Goal: Transaction & Acquisition: Book appointment/travel/reservation

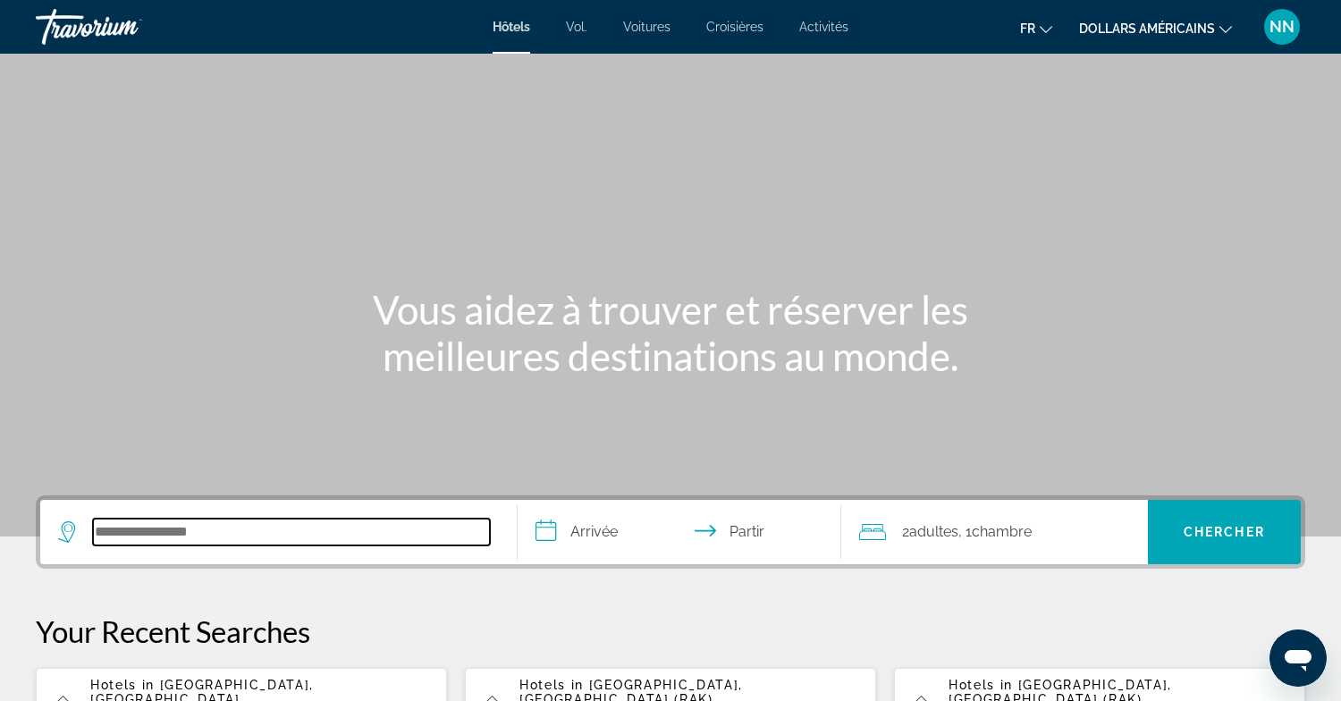
click at [163, 540] on input "Rechercher une destination hôtelière" at bounding box center [291, 531] width 397 height 27
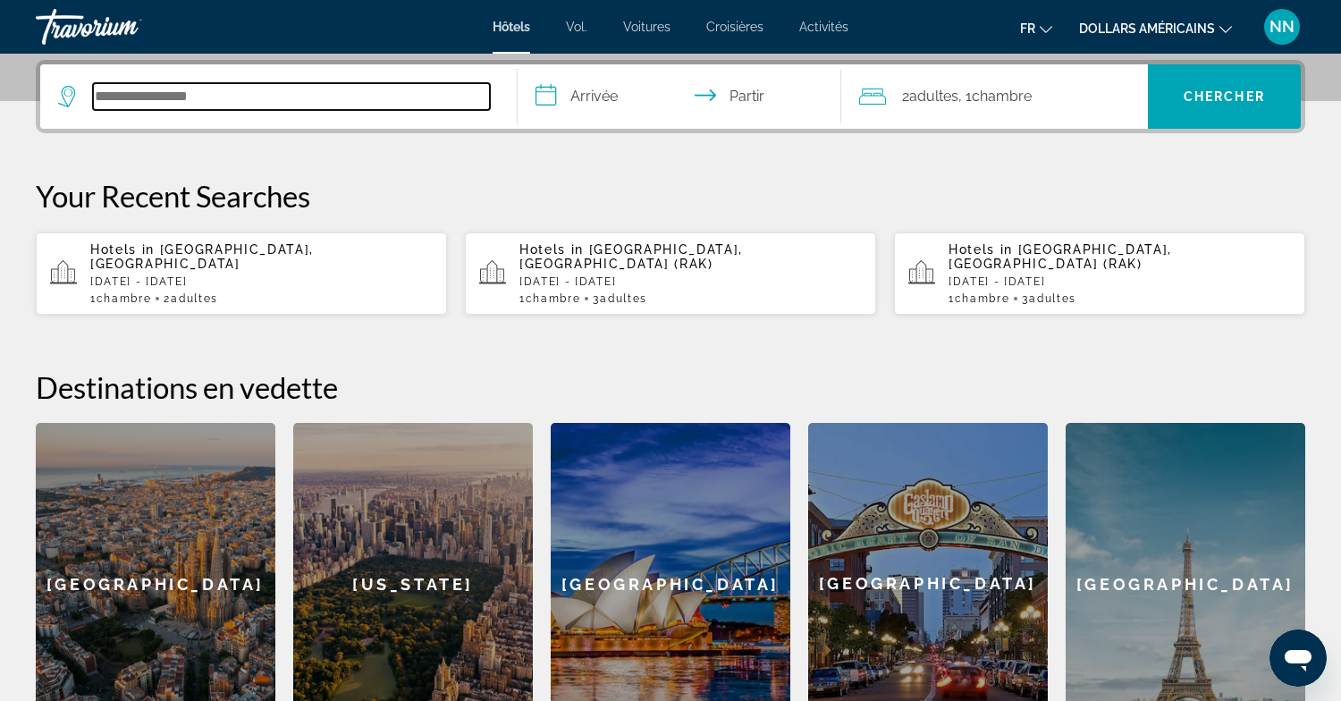
scroll to position [437, 0]
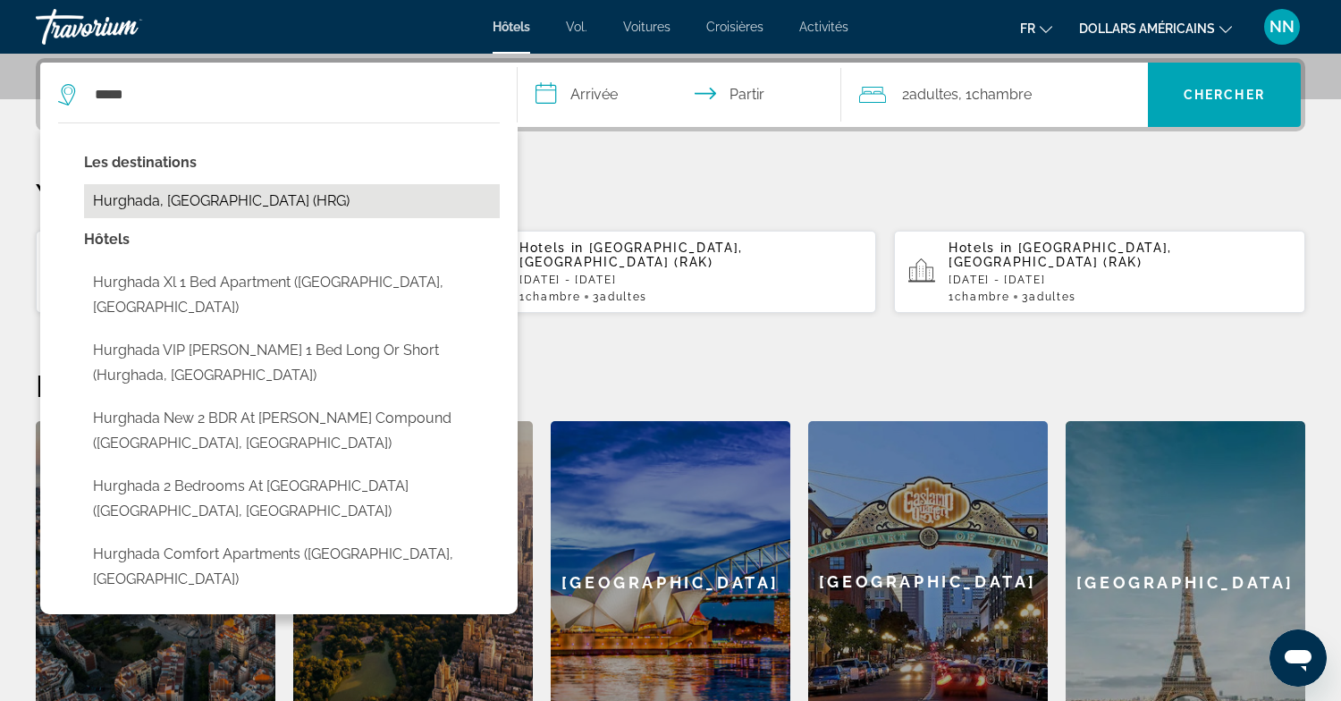
click at [201, 198] on button "Hurghada, [GEOGRAPHIC_DATA] (HRG)" at bounding box center [292, 201] width 416 height 34
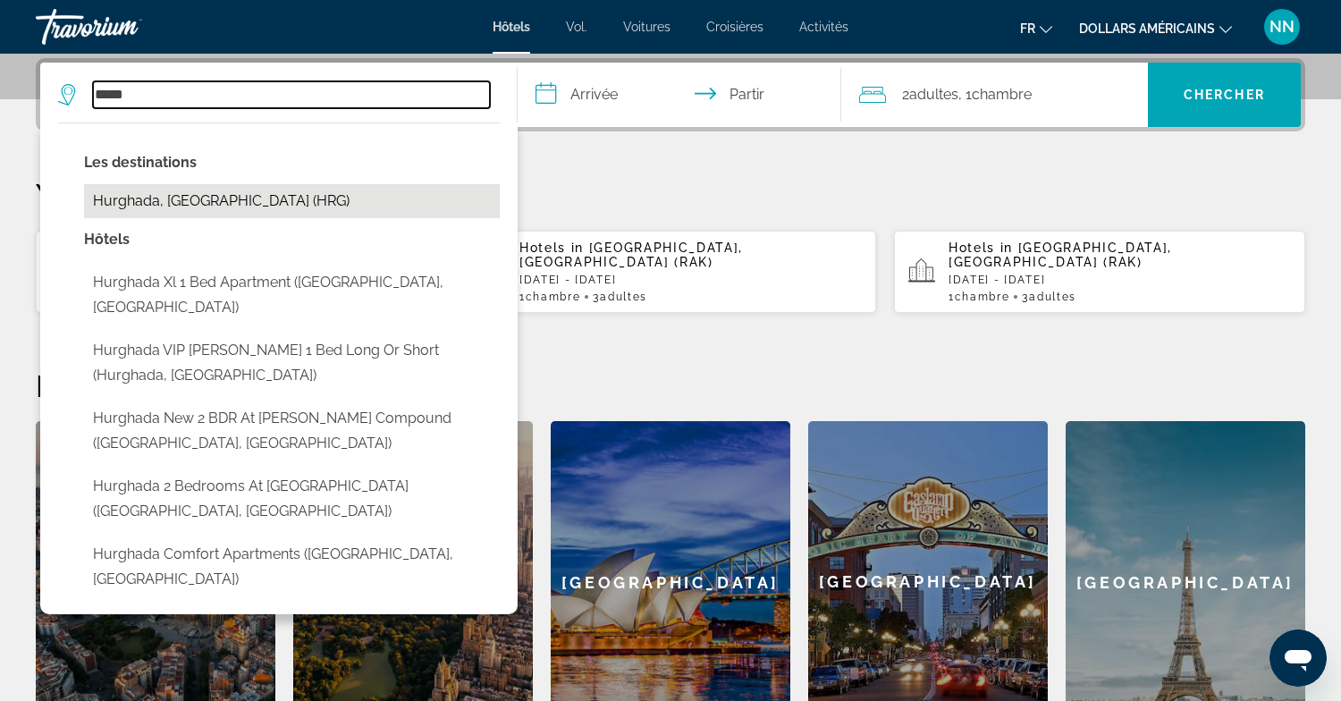
type input "**********"
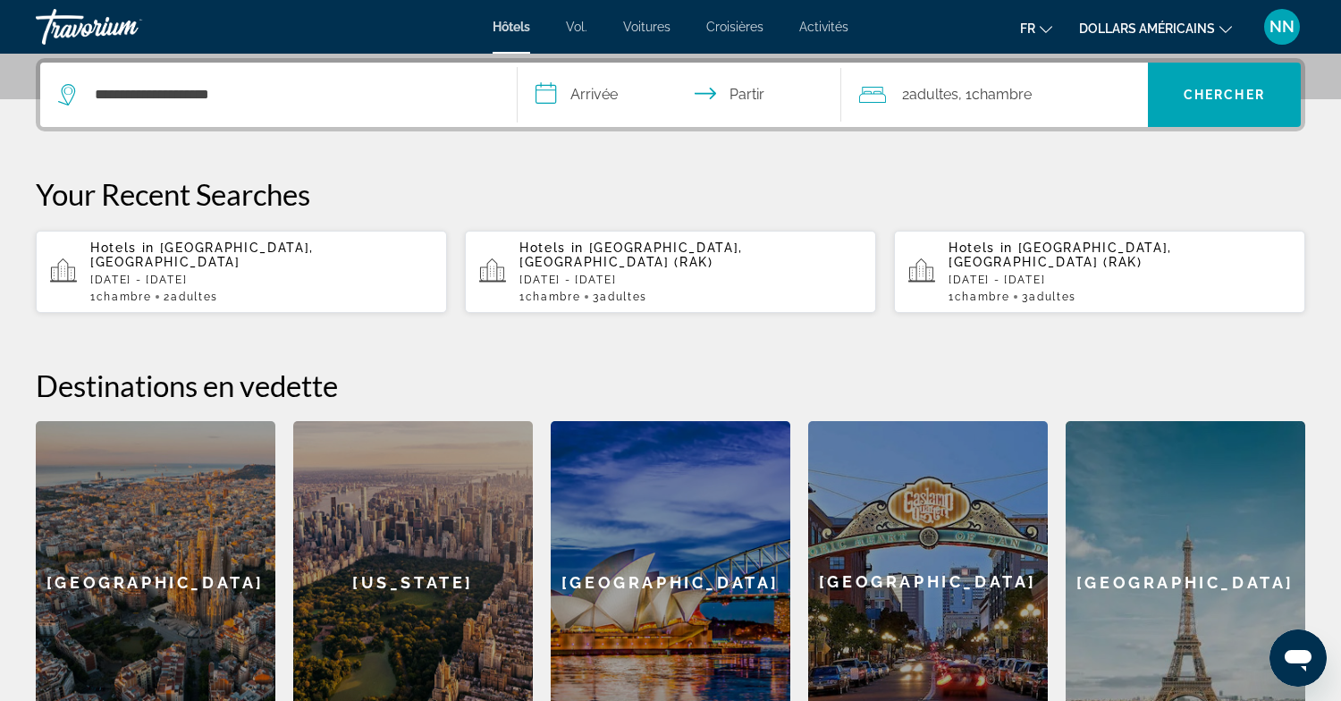
click at [577, 90] on input "**********" at bounding box center [684, 98] width 332 height 70
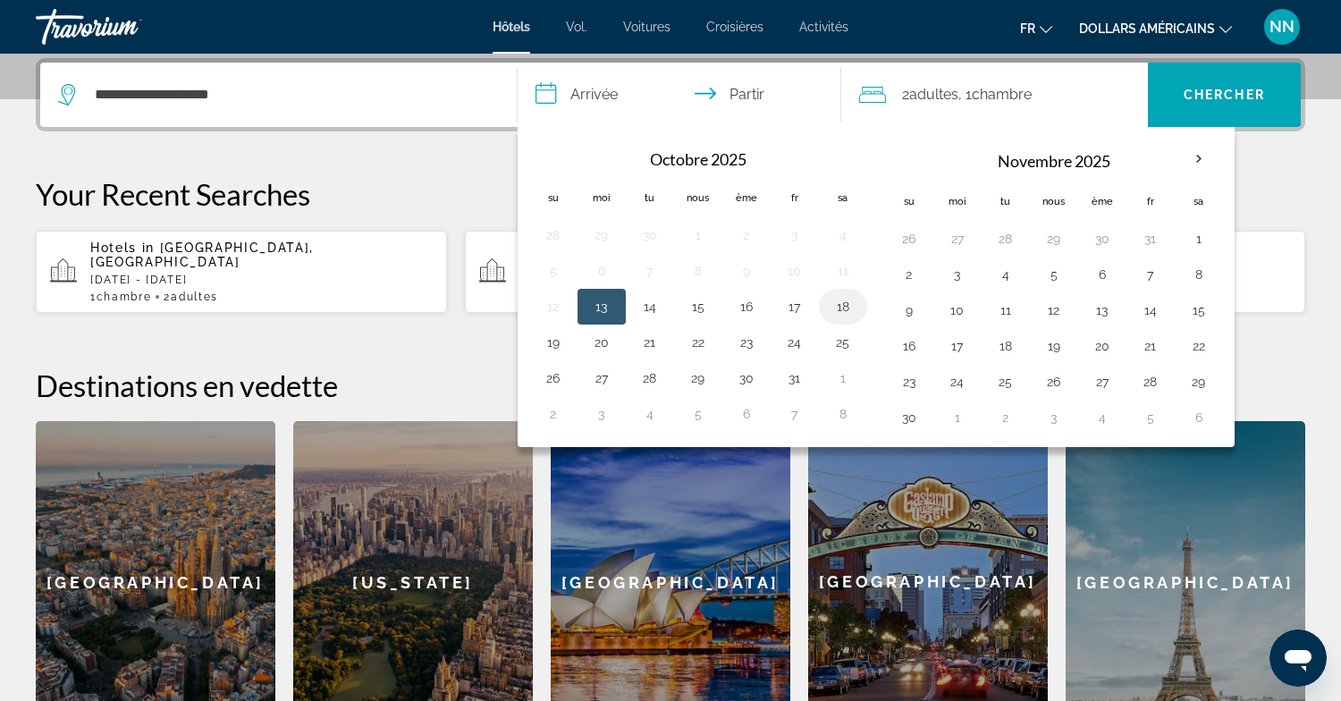
click at [847, 306] on button "18" at bounding box center [843, 306] width 29 height 25
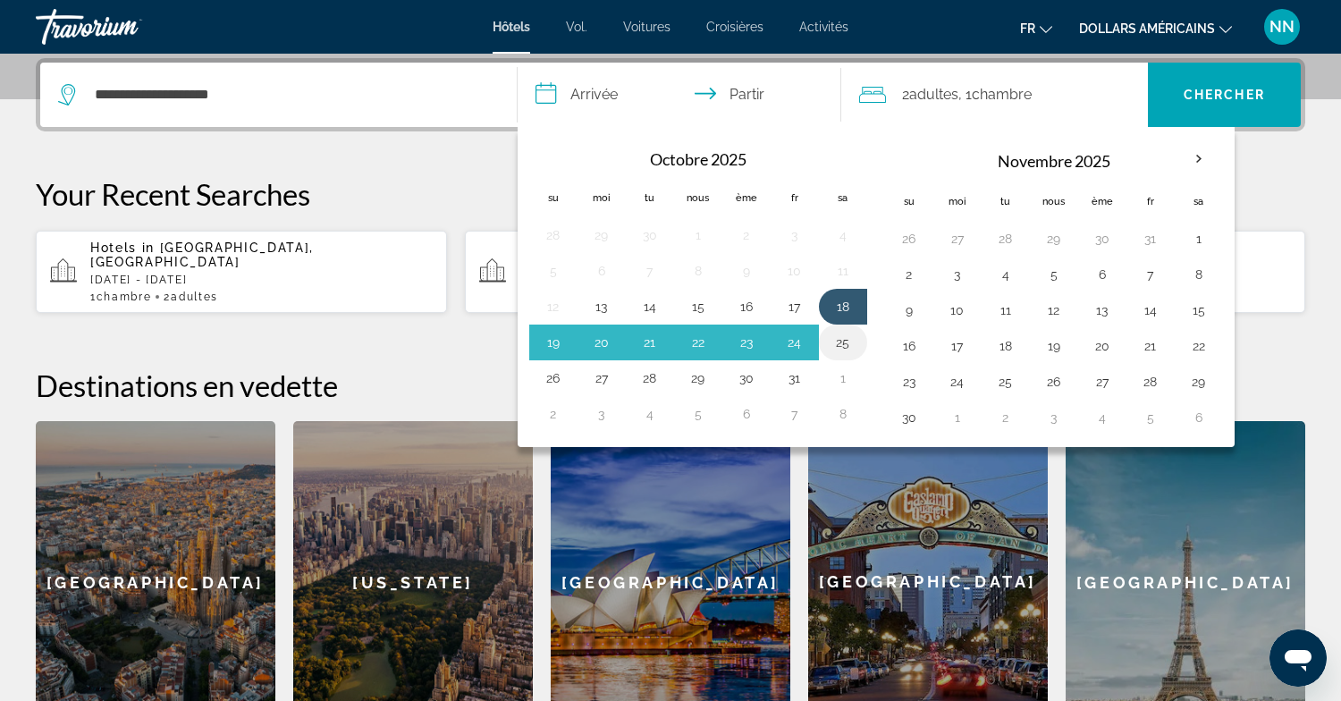
click at [847, 339] on button "25" at bounding box center [843, 342] width 29 height 25
type input "**********"
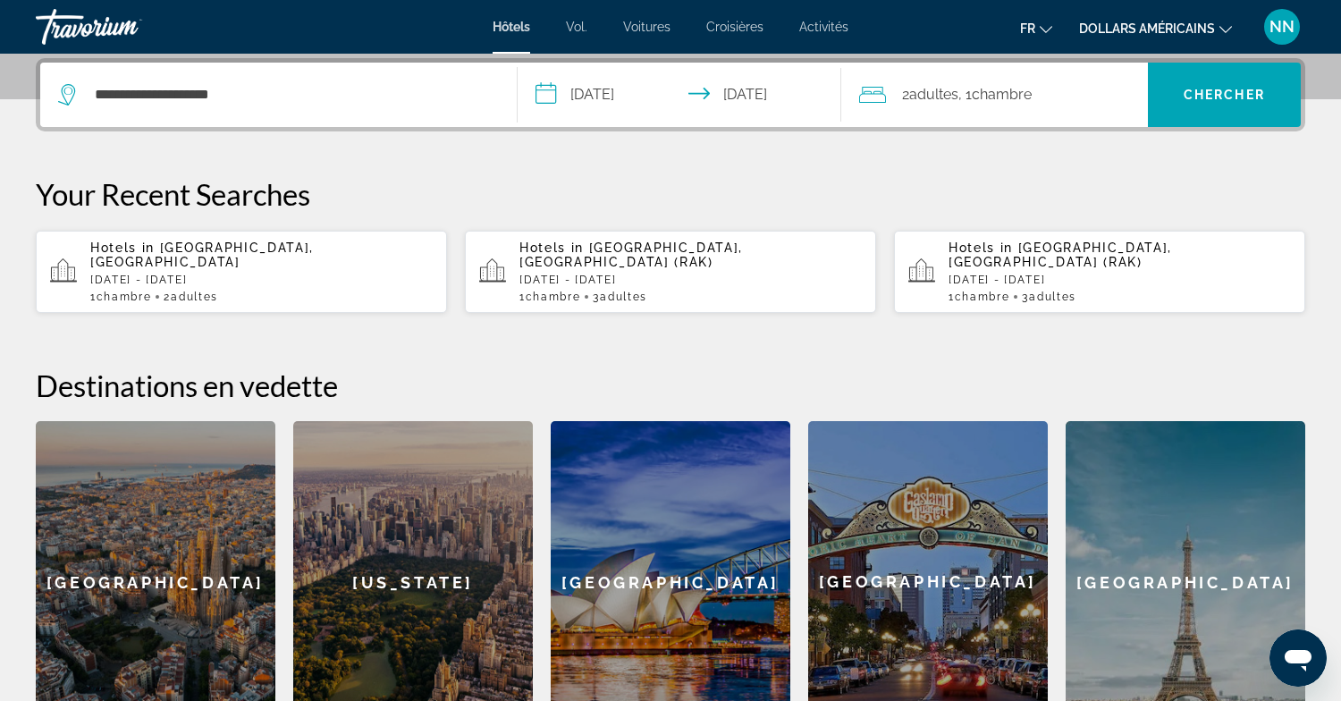
click at [914, 95] on font "adultes" at bounding box center [933, 94] width 49 height 17
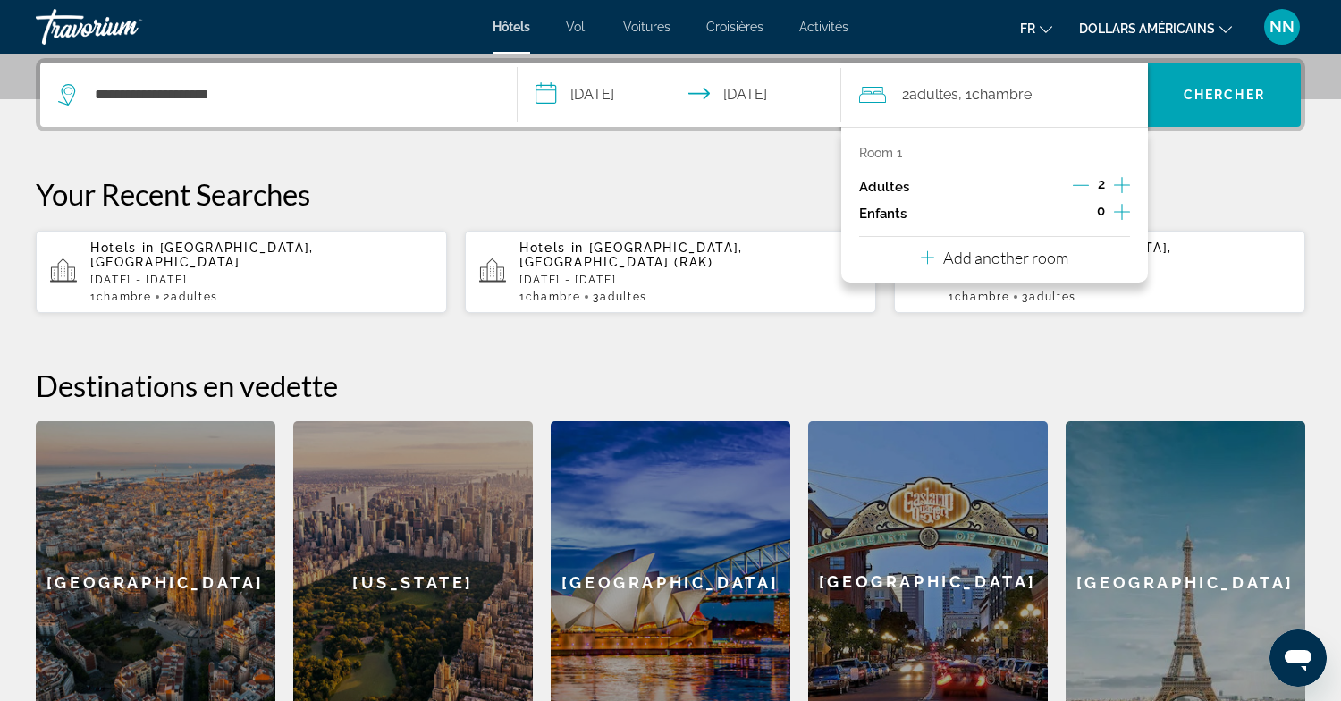
click at [1119, 211] on icon "Increment children" at bounding box center [1122, 212] width 16 height 16
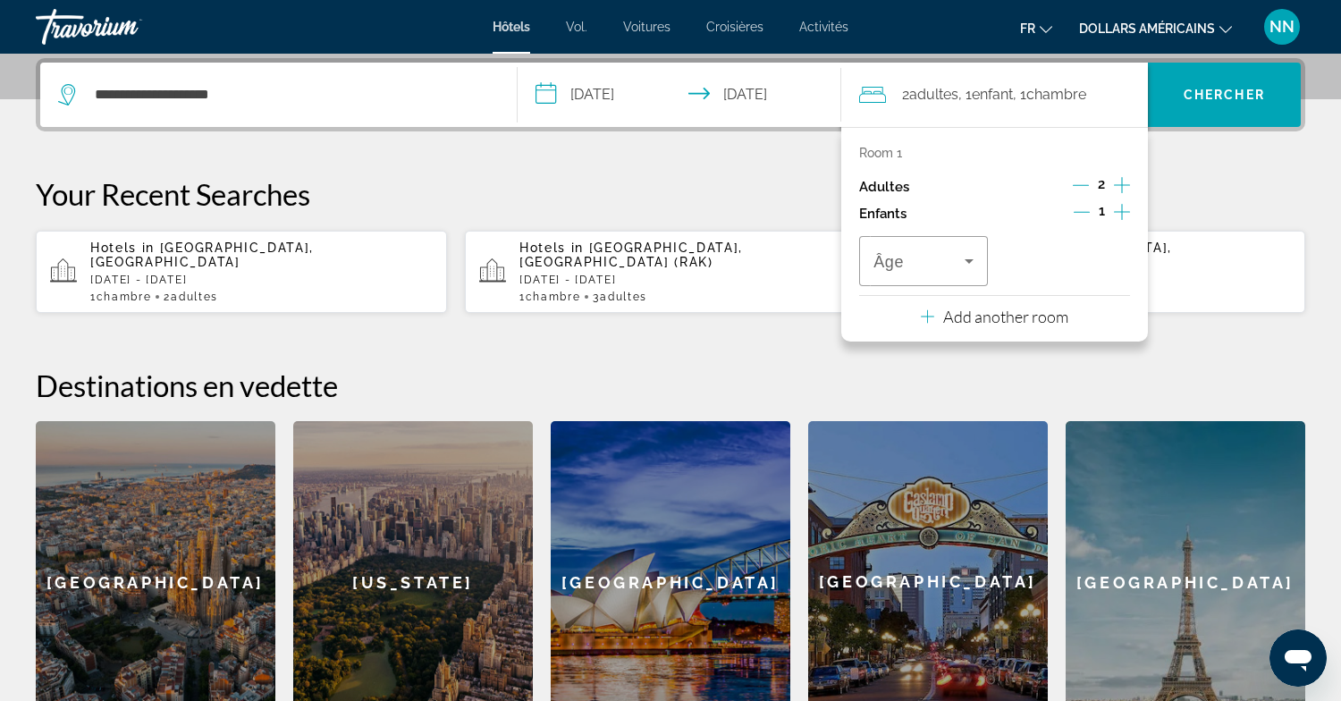
click at [1119, 211] on icon "Increment children" at bounding box center [1122, 212] width 16 height 16
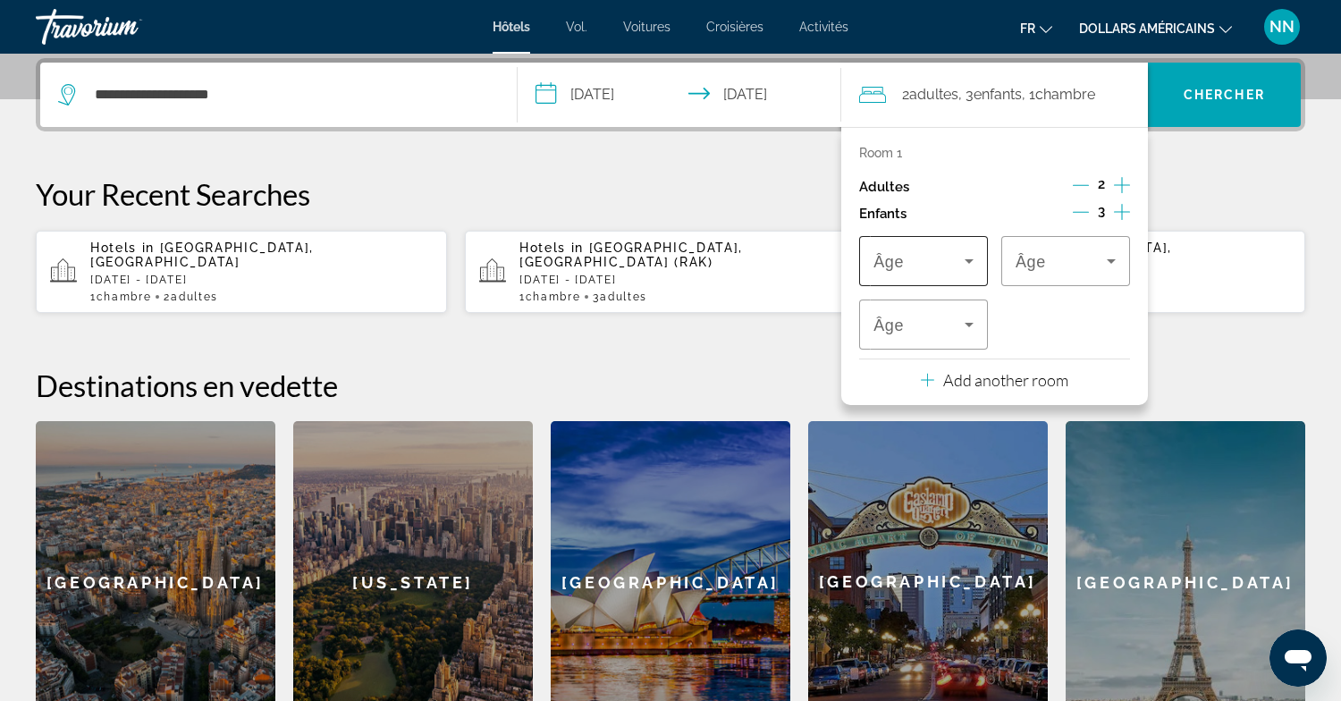
click at [968, 258] on icon "Travelers: 2 adults, 3 children" at bounding box center [968, 260] width 21 height 21
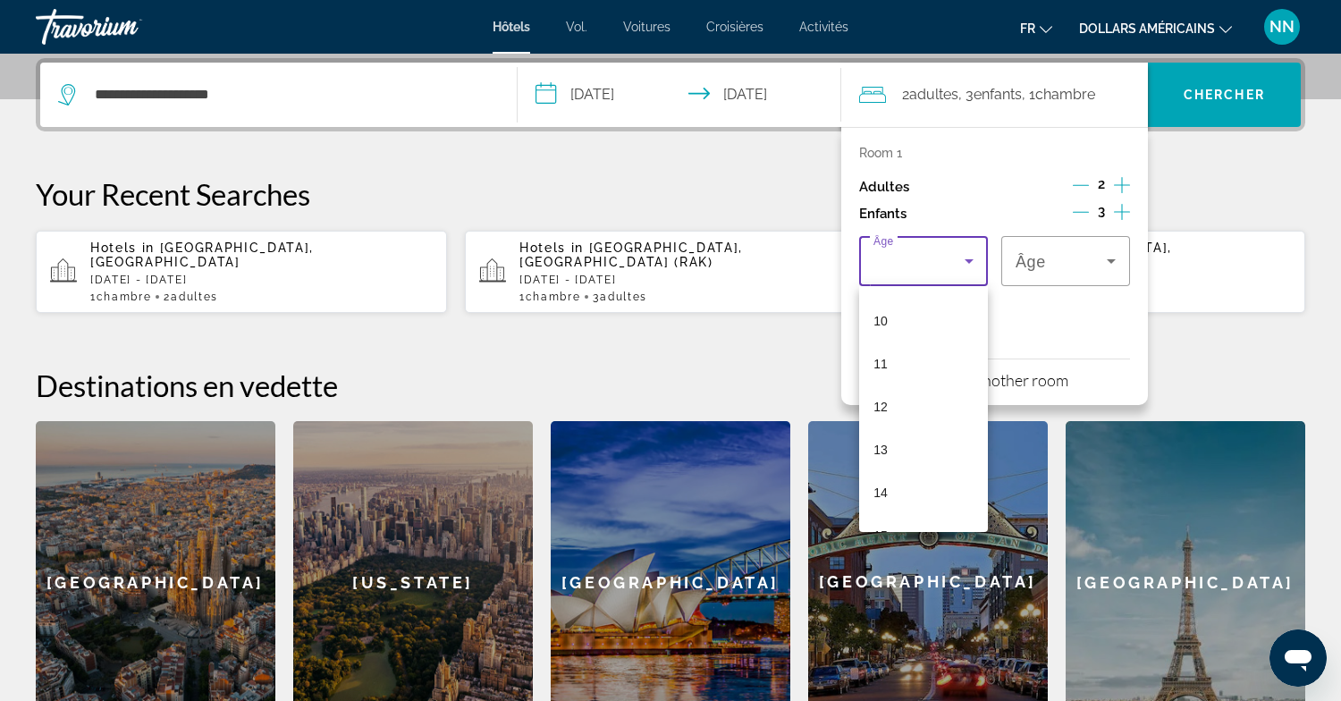
scroll to position [421, 0]
click at [910, 412] on mat-option "12" at bounding box center [923, 408] width 129 height 43
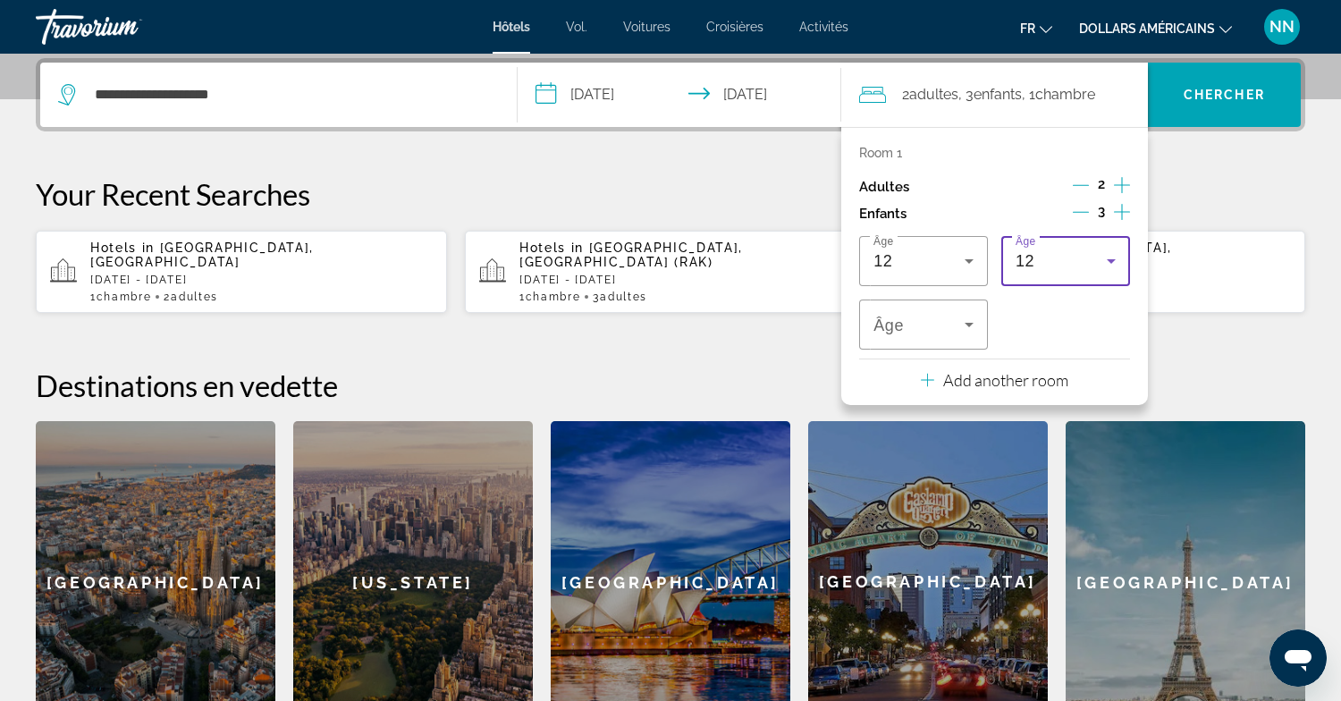
click at [1111, 259] on icon "Travelers: 2 adults, 3 children" at bounding box center [1111, 261] width 9 height 4
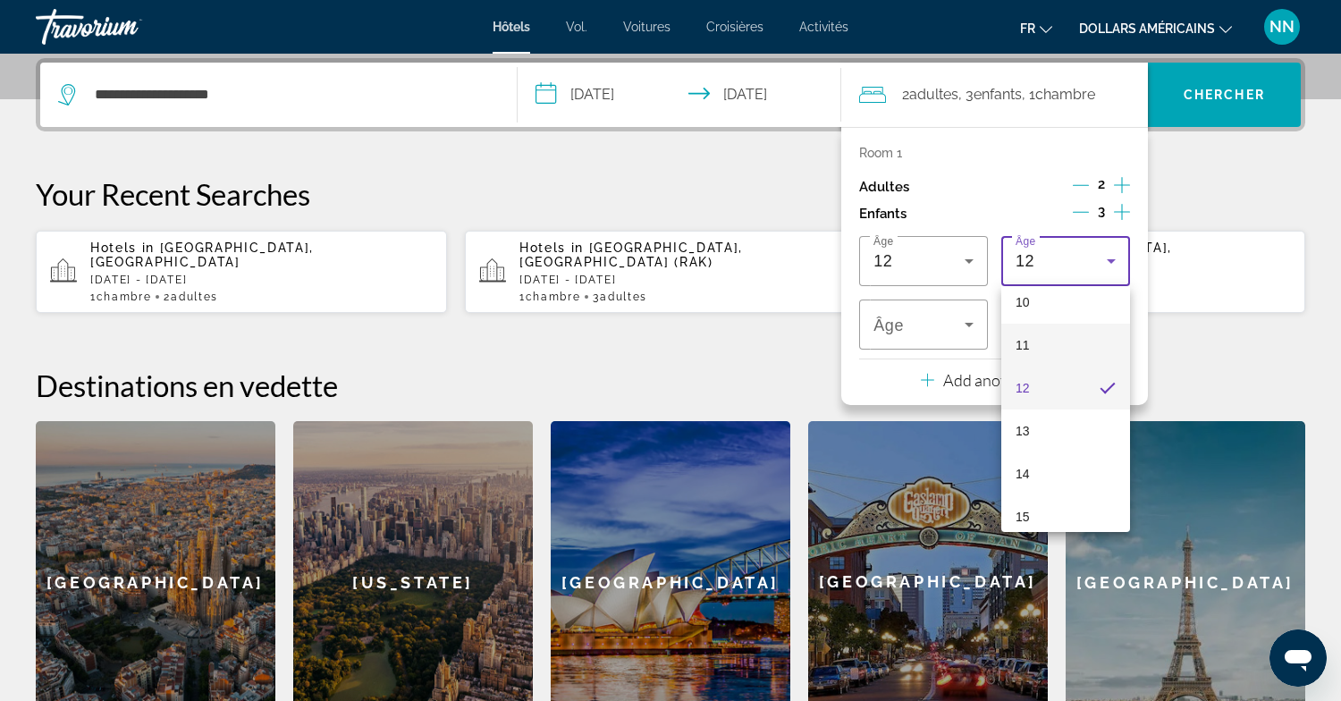
scroll to position [441, 0]
click at [1037, 432] on mat-option "13" at bounding box center [1065, 431] width 129 height 43
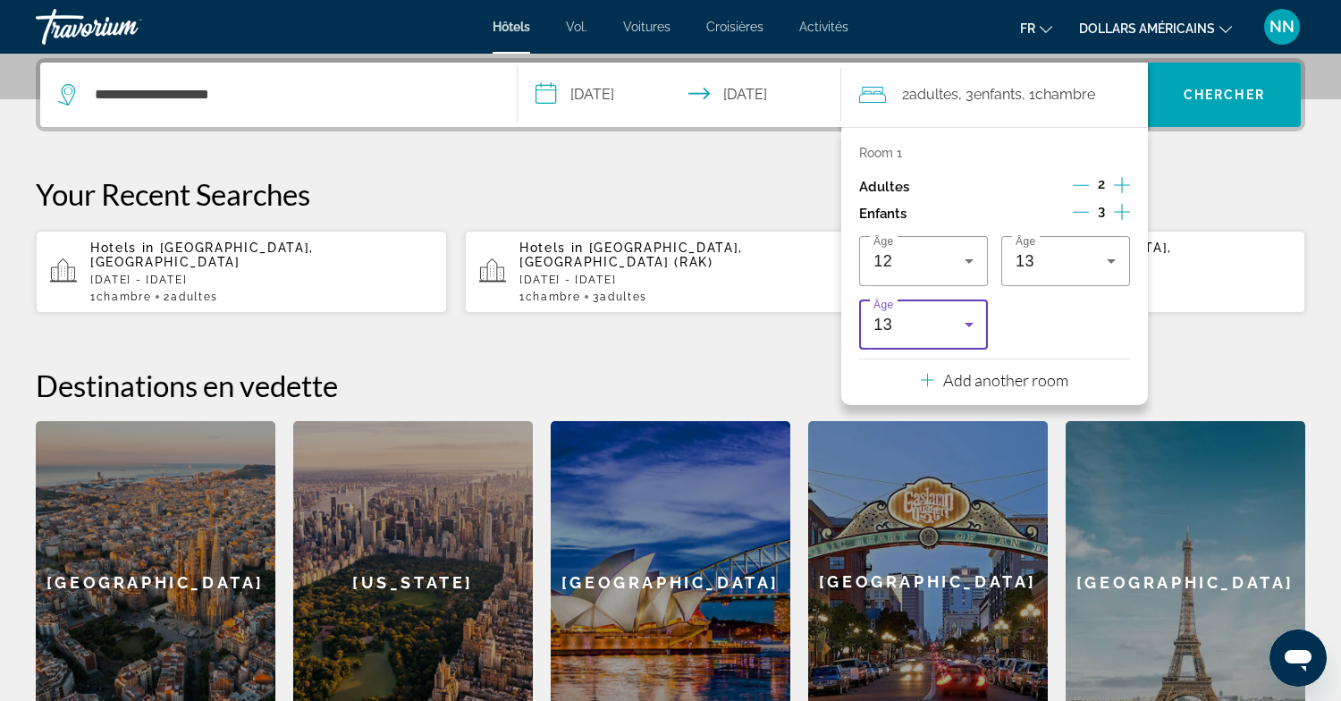
click at [970, 324] on icon "Travelers: 2 adults, 3 children" at bounding box center [969, 325] width 9 height 4
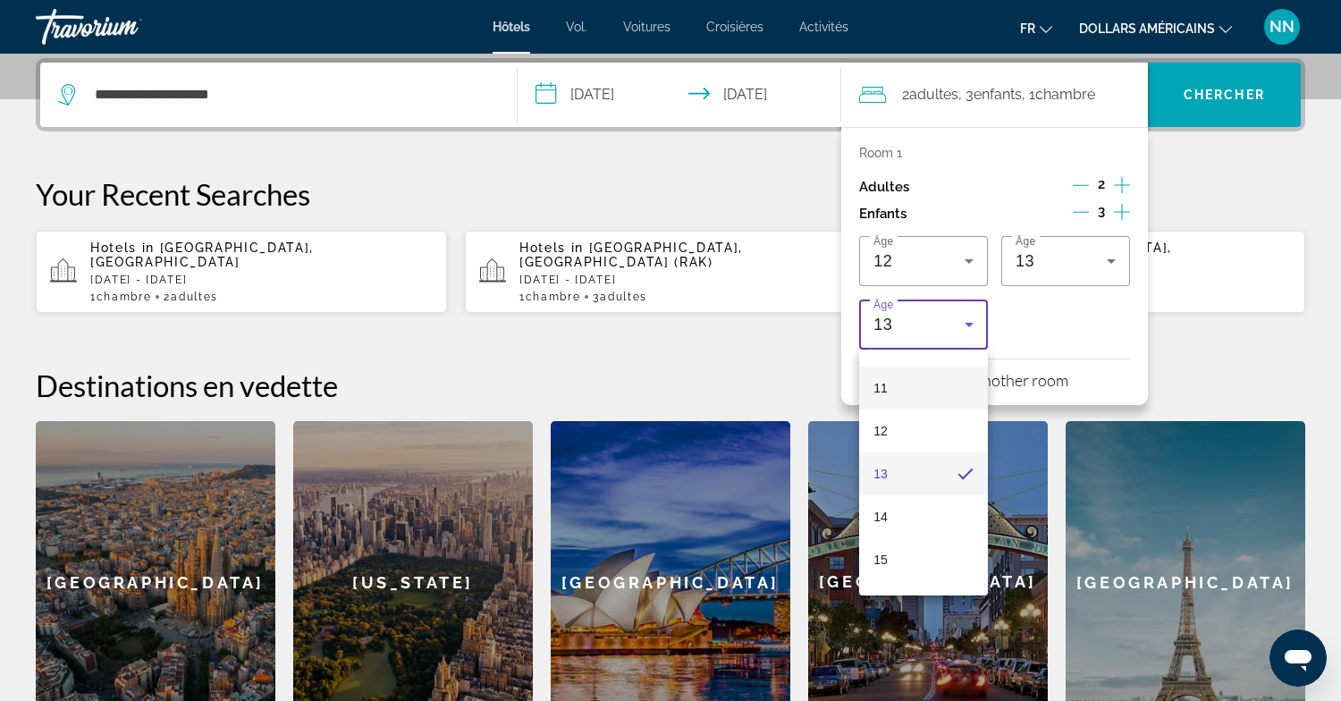
scroll to position [541, 0]
click at [897, 525] on mat-option "16" at bounding box center [923, 523] width 129 height 43
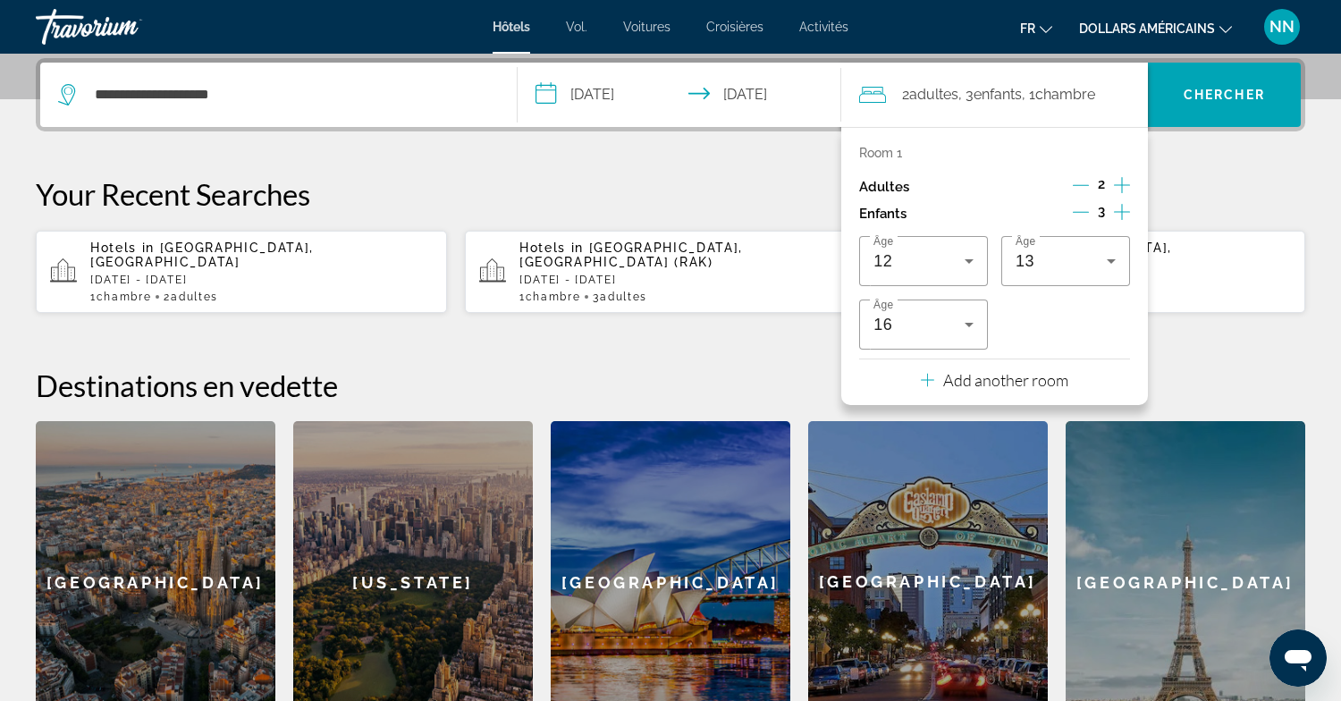
click at [885, 148] on p "Room 1" at bounding box center [880, 153] width 43 height 14
click at [1060, 93] on font "Chambre" at bounding box center [1065, 94] width 60 height 17
click at [1194, 90] on font "Chercher" at bounding box center [1224, 95] width 81 height 14
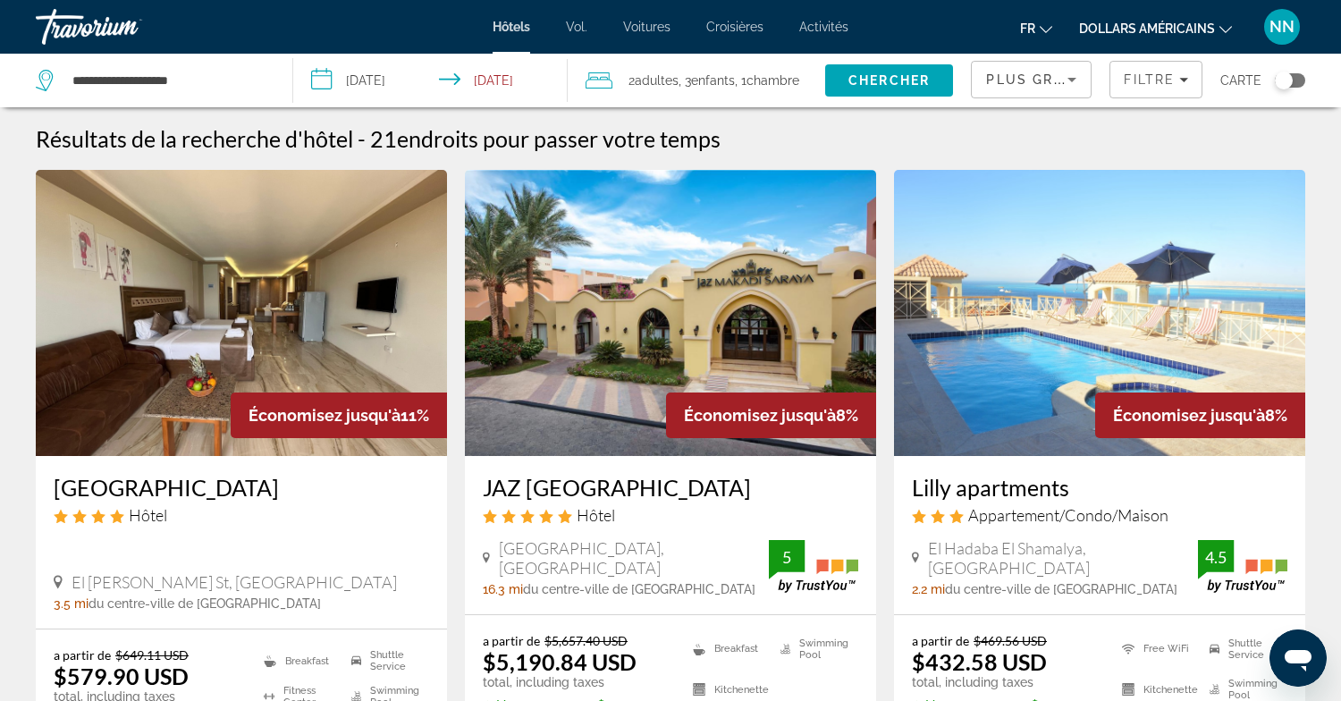
click at [1226, 30] on icon "Changer de devise" at bounding box center [1225, 29] width 13 height 7
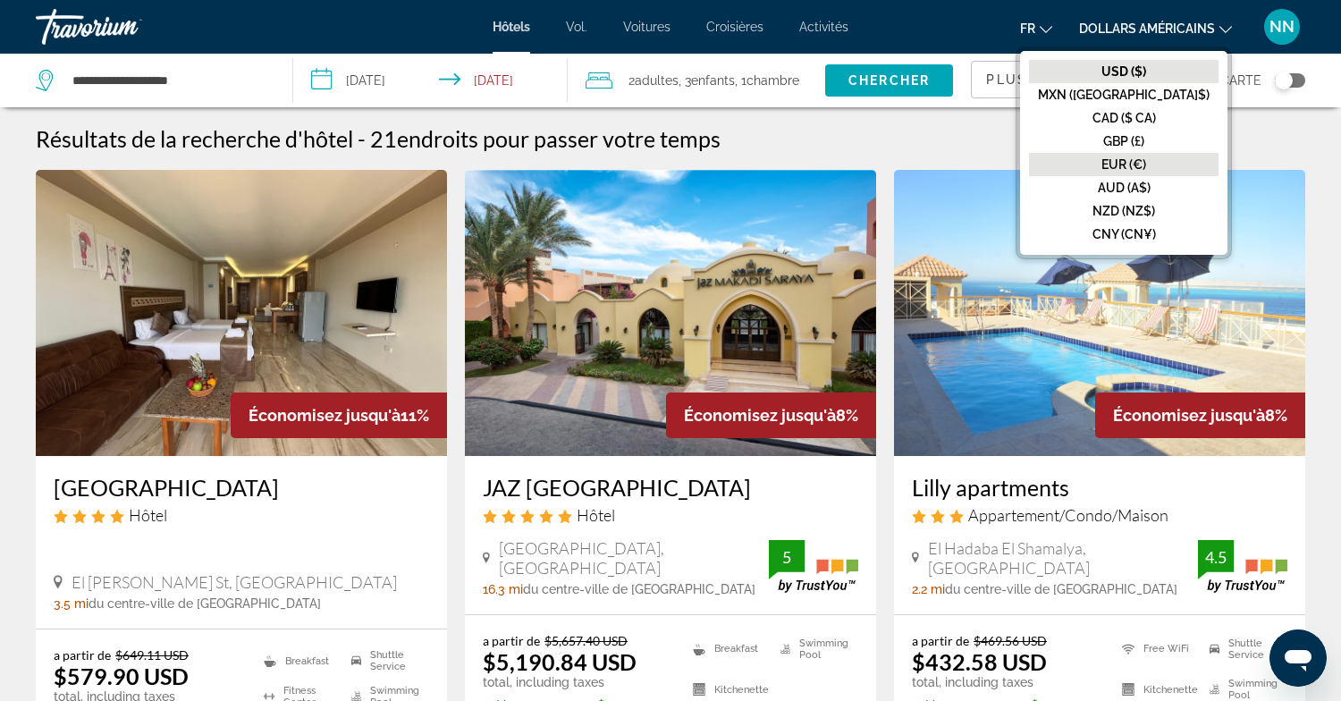
click at [1146, 158] on font "EUR (€)" at bounding box center [1123, 164] width 45 height 14
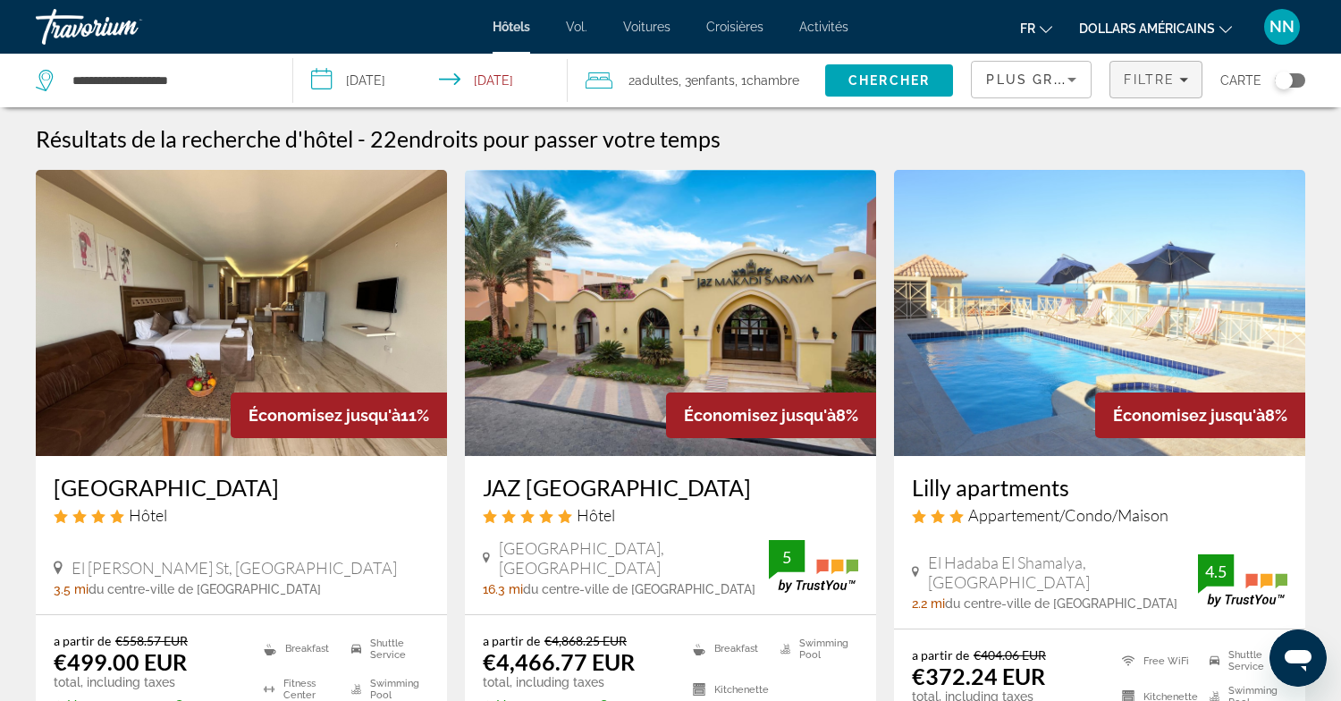
click at [1187, 78] on icon "Filters" at bounding box center [1183, 80] width 9 height 4
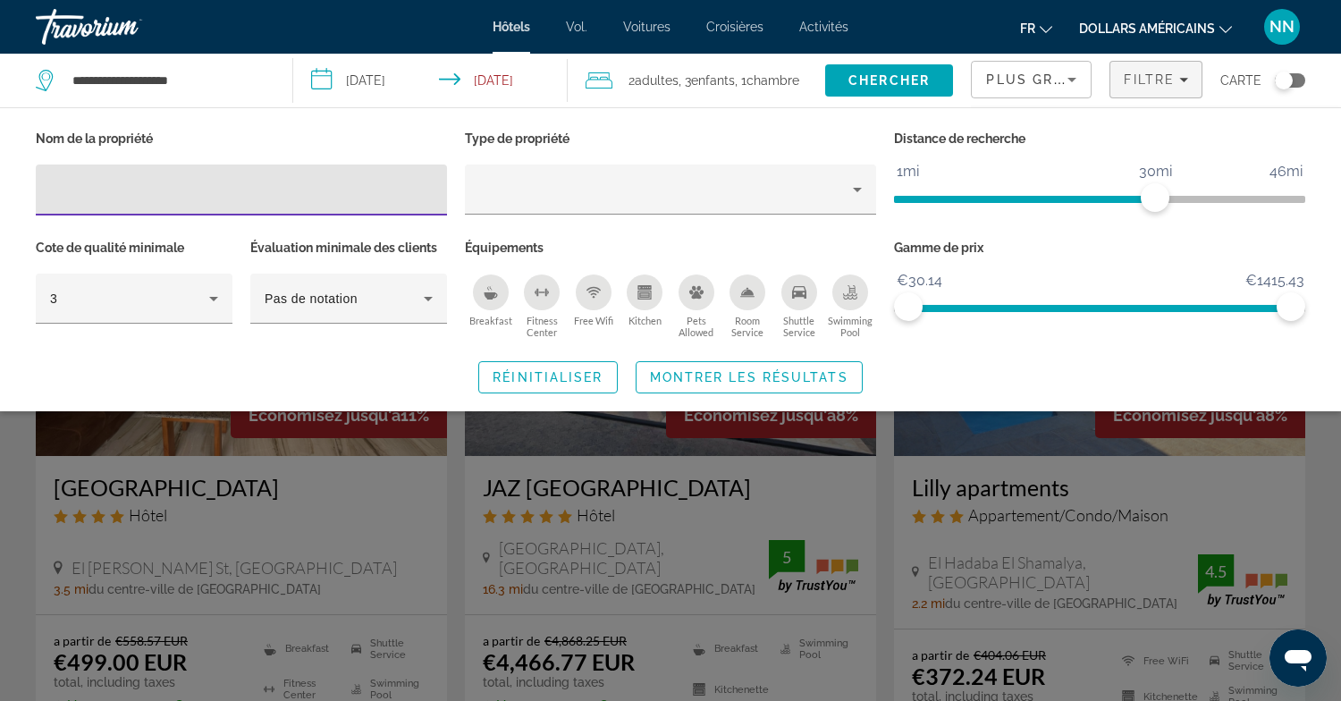
click at [108, 199] on input "Hotel Filters" at bounding box center [241, 190] width 383 height 21
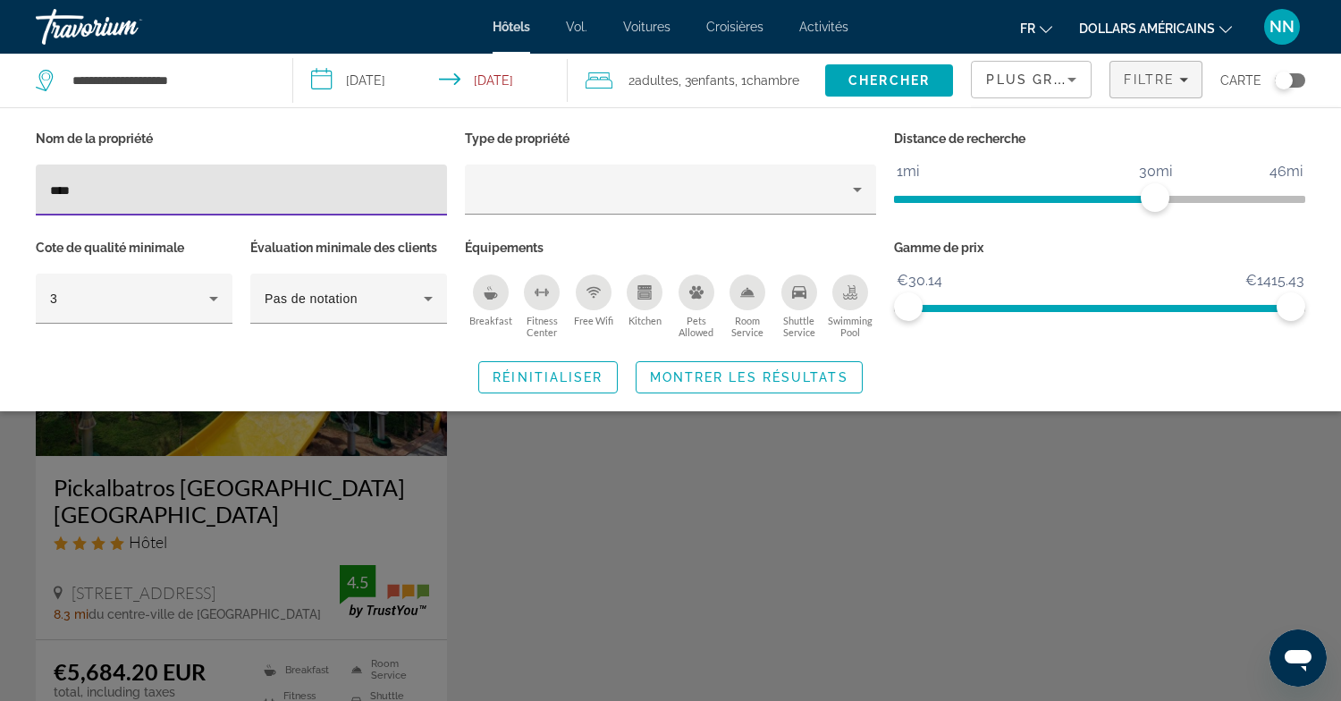
type input "****"
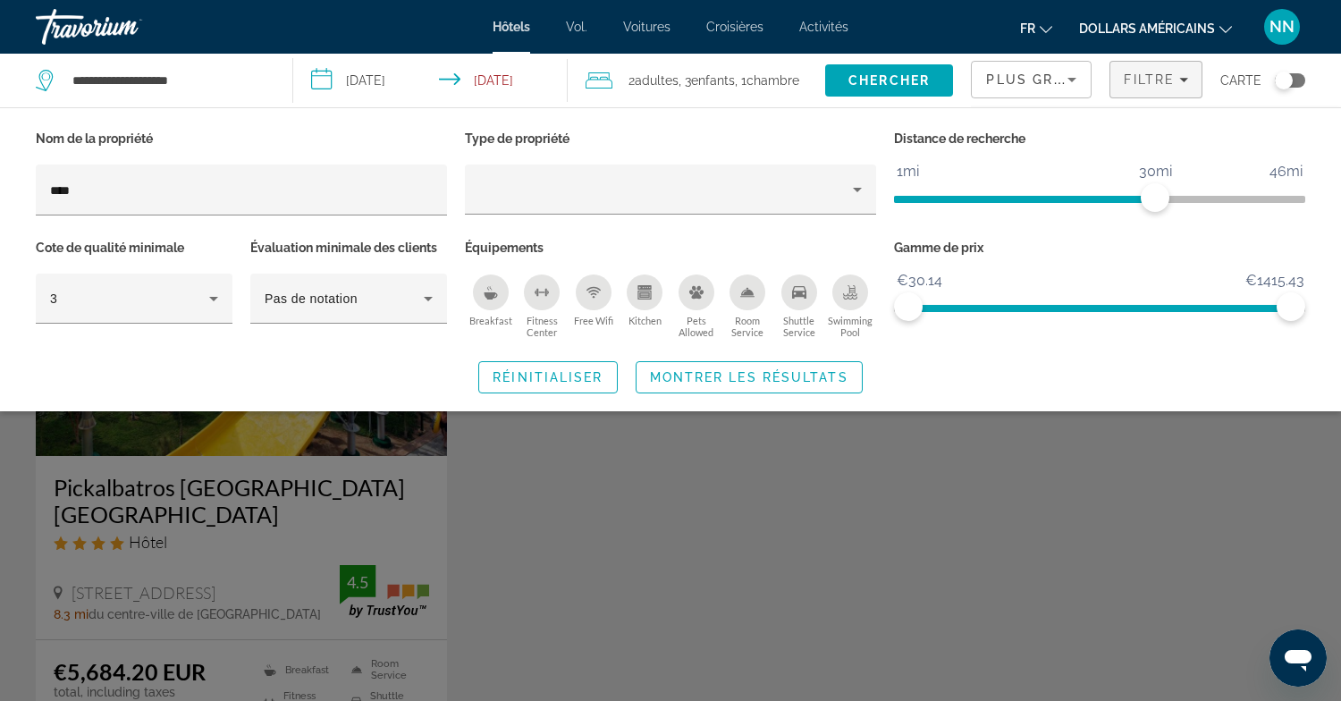
click at [276, 559] on div "Search widget" at bounding box center [670, 484] width 1341 height 433
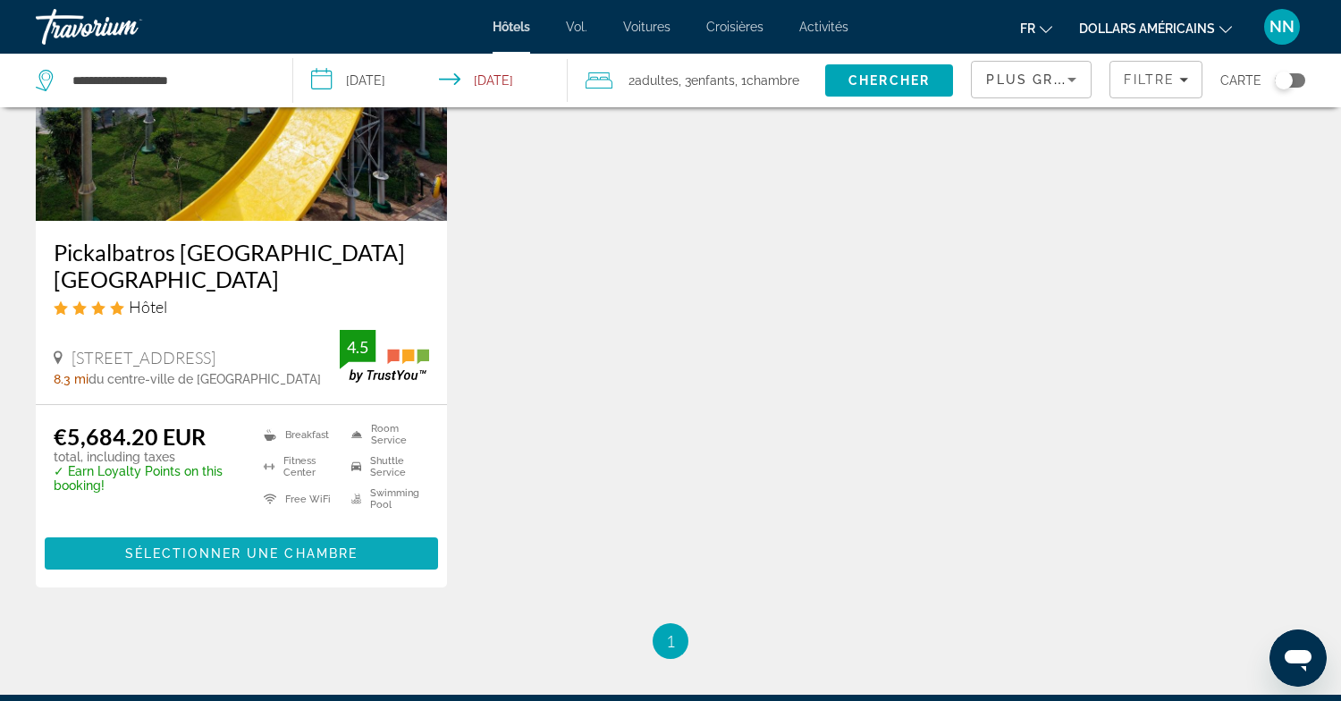
scroll to position [230, 0]
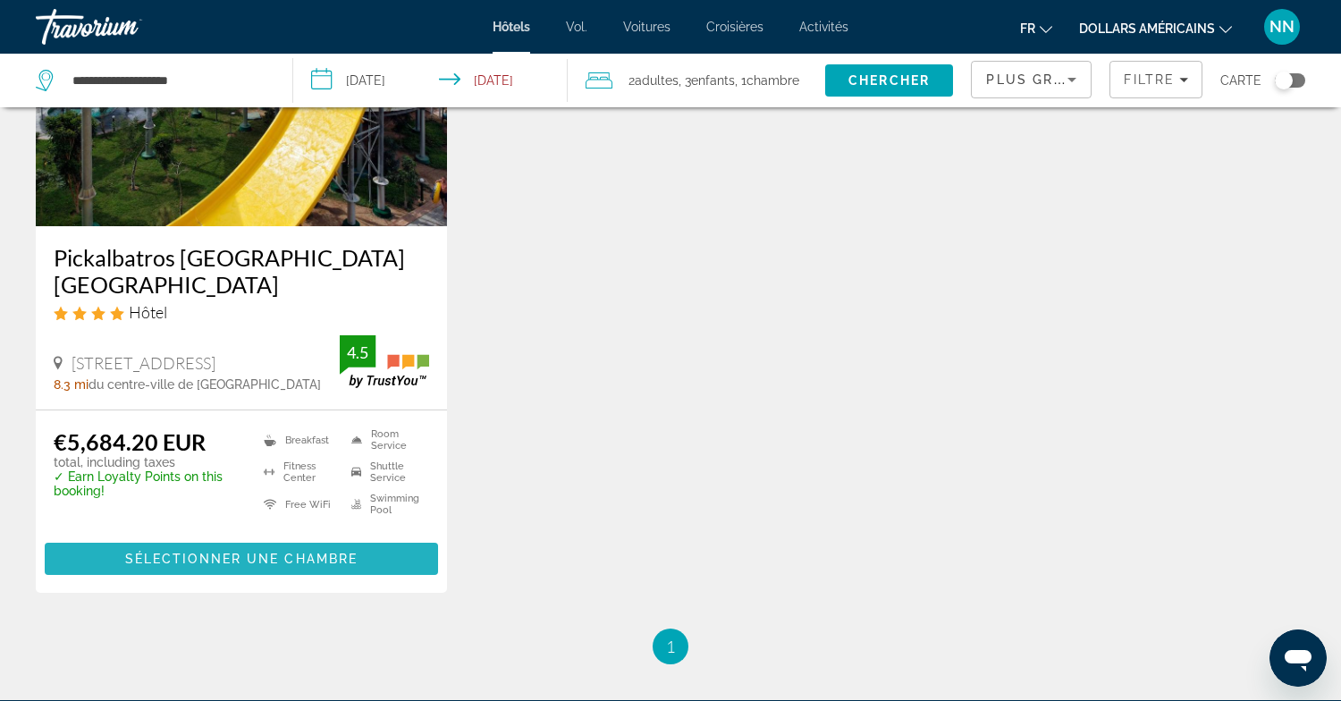
click at [206, 559] on span "Sélectionner une chambre" at bounding box center [241, 559] width 232 height 14
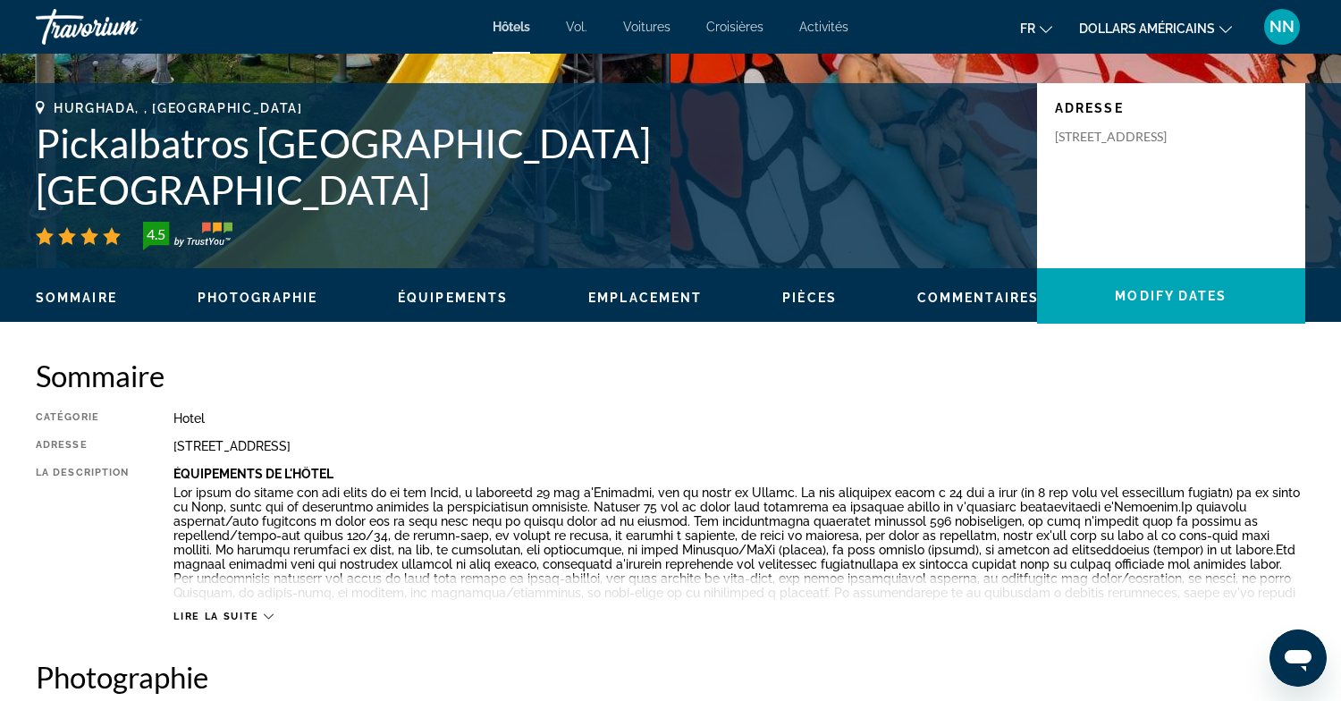
scroll to position [332, 0]
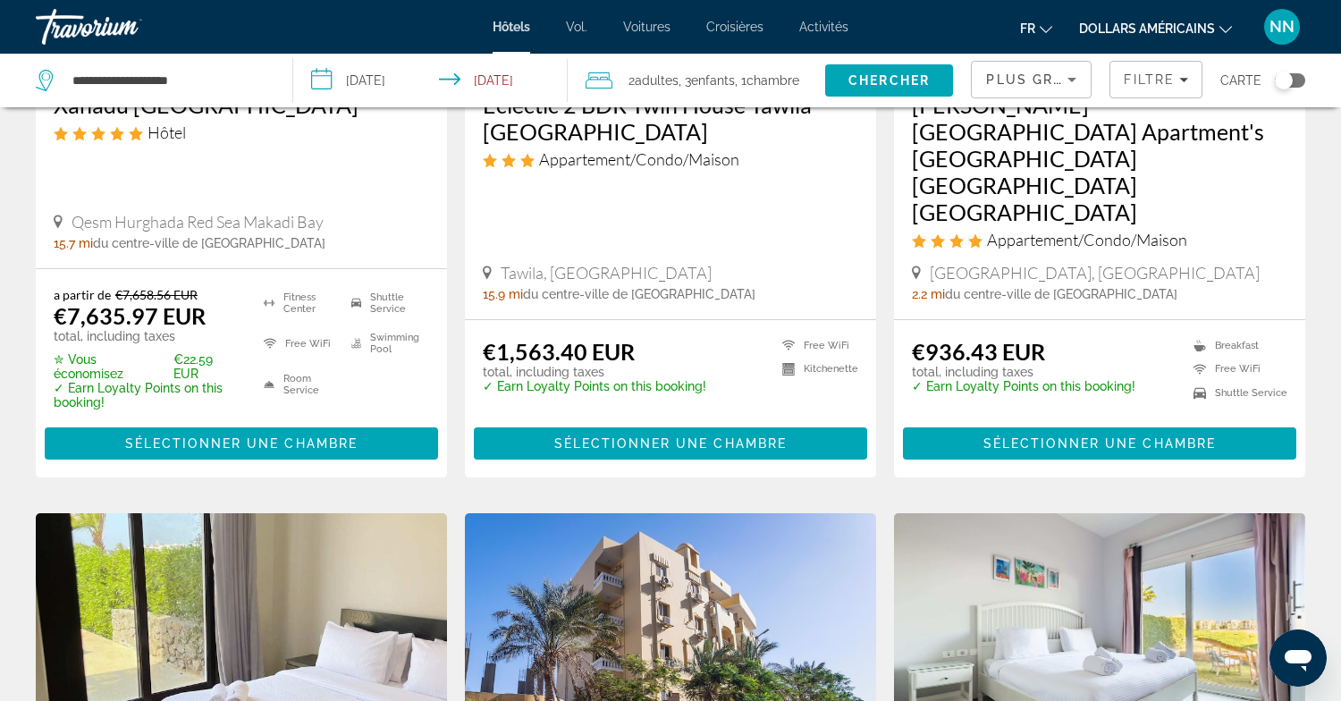
scroll to position [2503, 0]
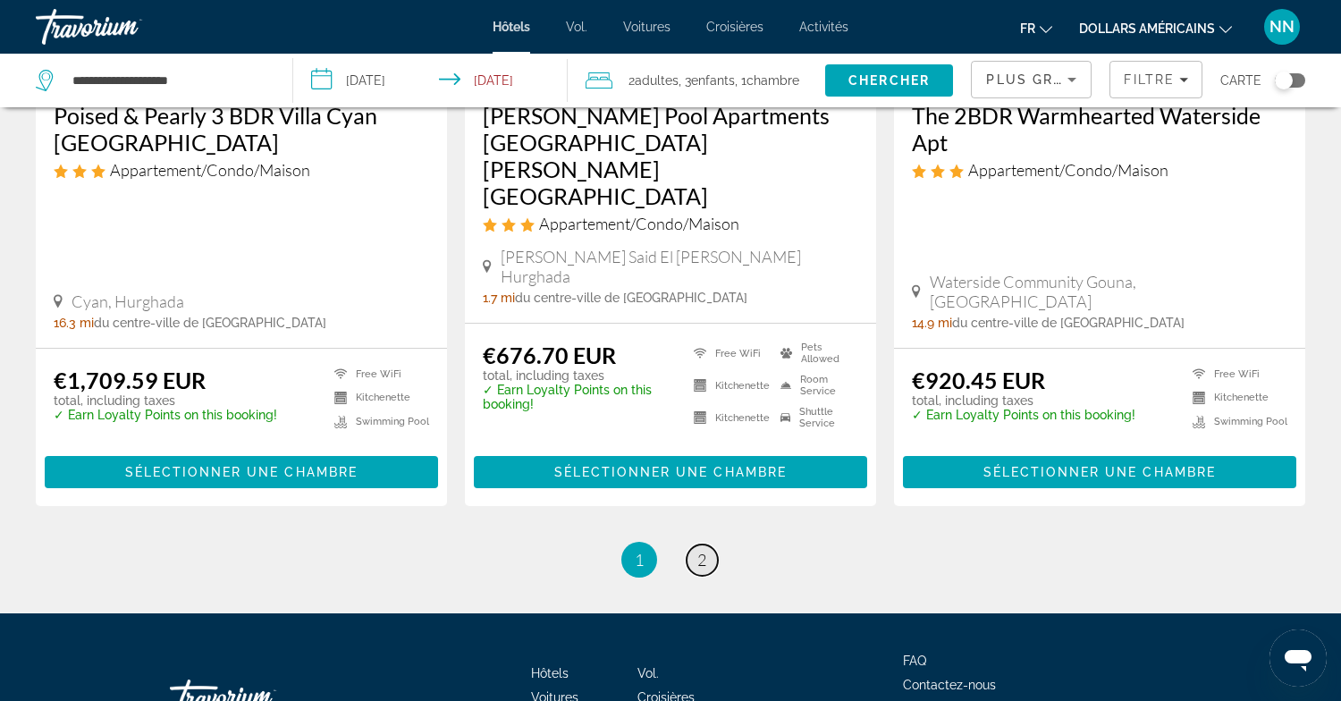
click at [702, 550] on span "2" at bounding box center [701, 560] width 9 height 20
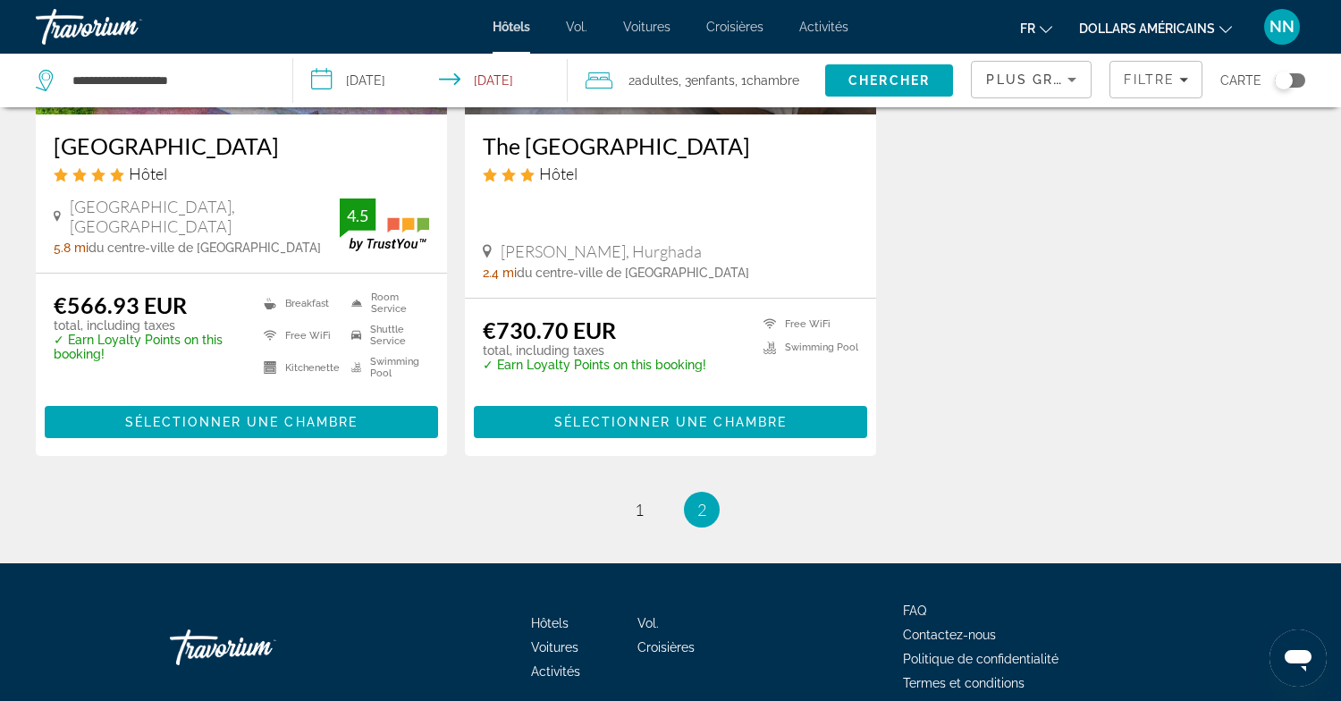
scroll to position [2435, 0]
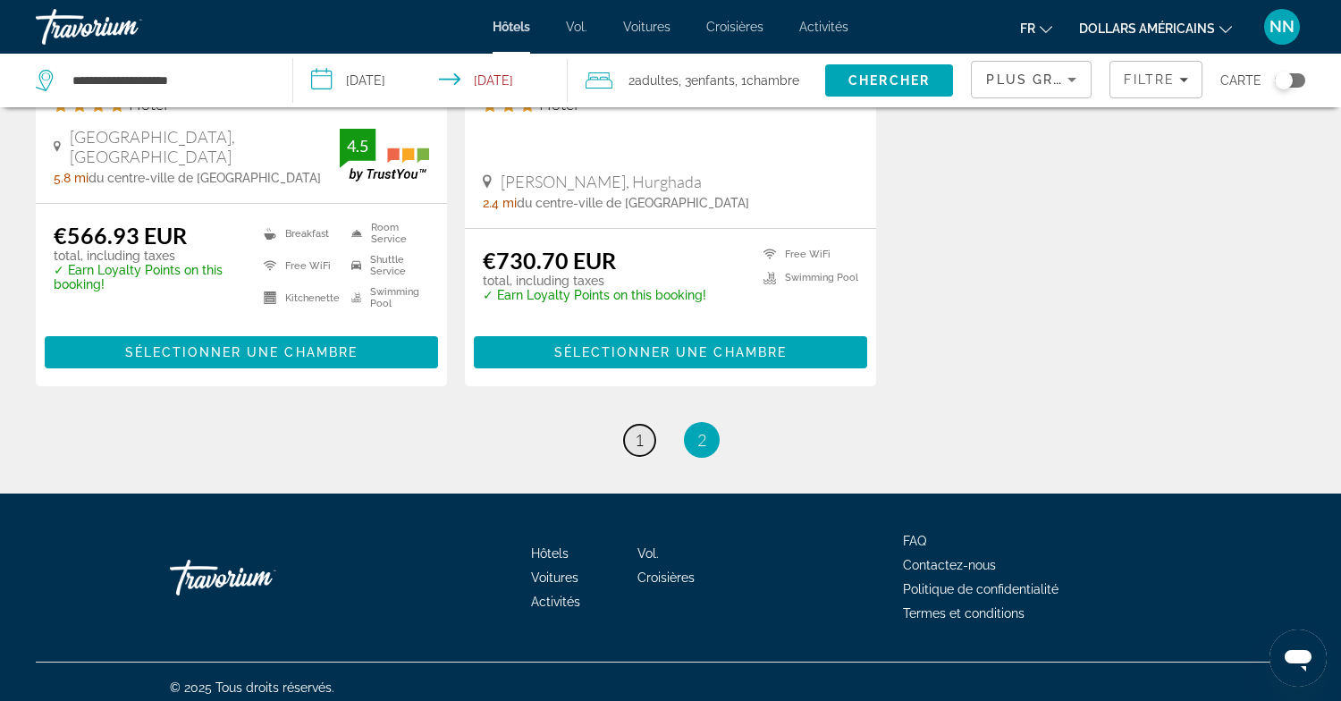
click at [635, 430] on span "1" at bounding box center [639, 440] width 9 height 20
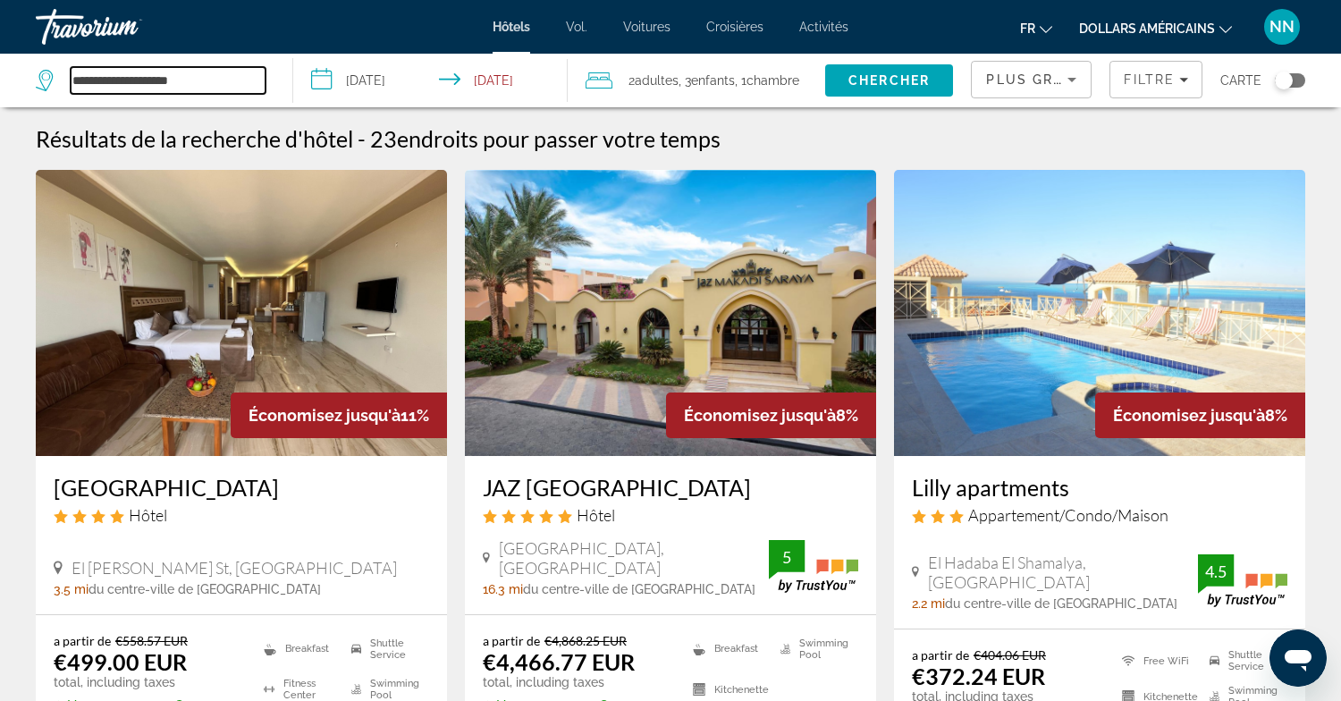
click at [232, 78] on input "**********" at bounding box center [168, 80] width 195 height 27
drag, startPoint x: 230, startPoint y: 78, endPoint x: 293, endPoint y: 69, distance: 64.1
click at [289, 70] on app-destination-search "**********" at bounding box center [146, 81] width 293 height 54
click at [383, 77] on input "**********" at bounding box center [434, 83] width 282 height 59
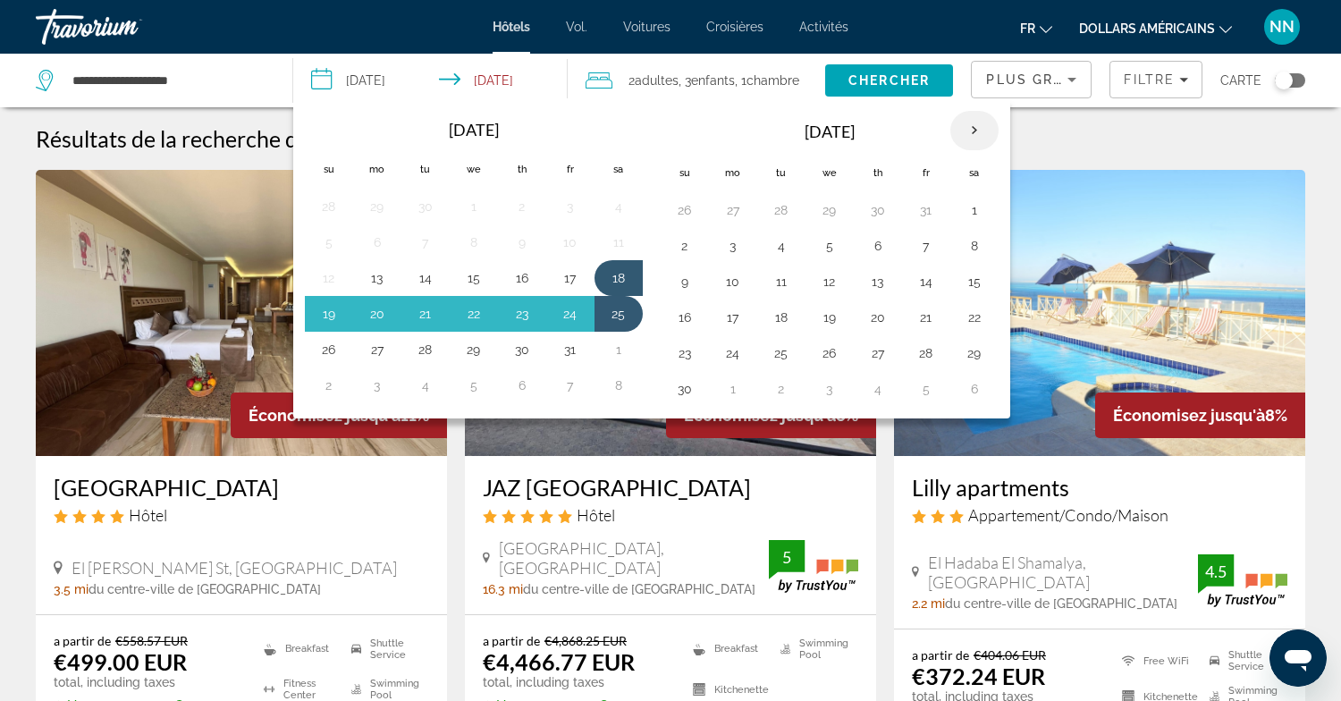
click at [976, 126] on th "Next month" at bounding box center [974, 130] width 48 height 39
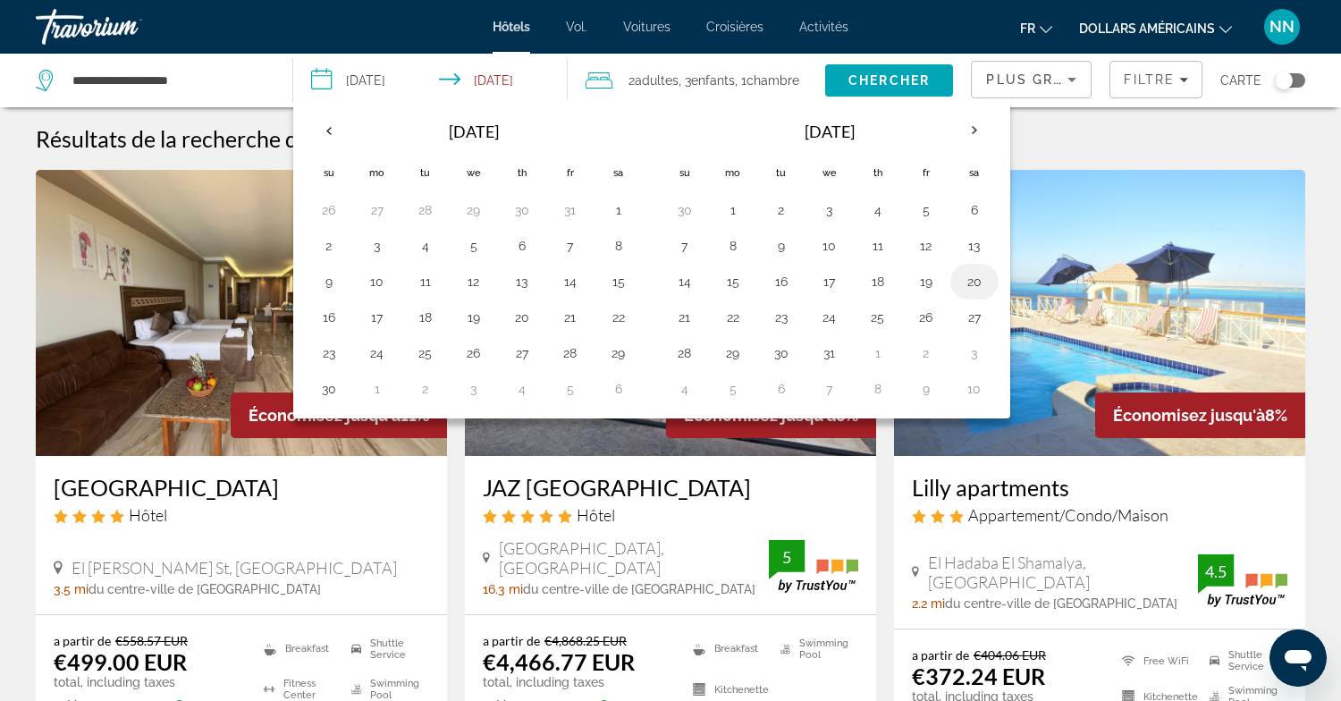
click at [978, 282] on button "20" at bounding box center [974, 281] width 29 height 25
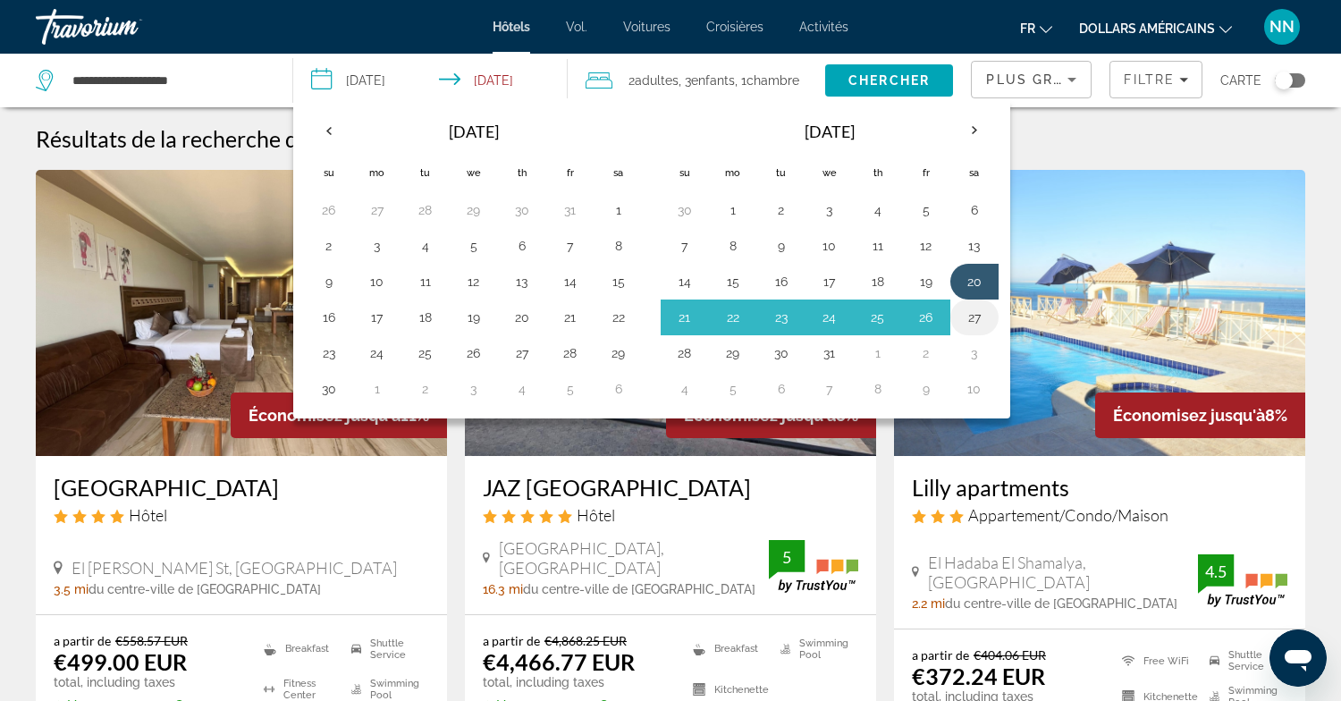
click at [973, 316] on button "27" at bounding box center [974, 317] width 29 height 25
type input "**********"
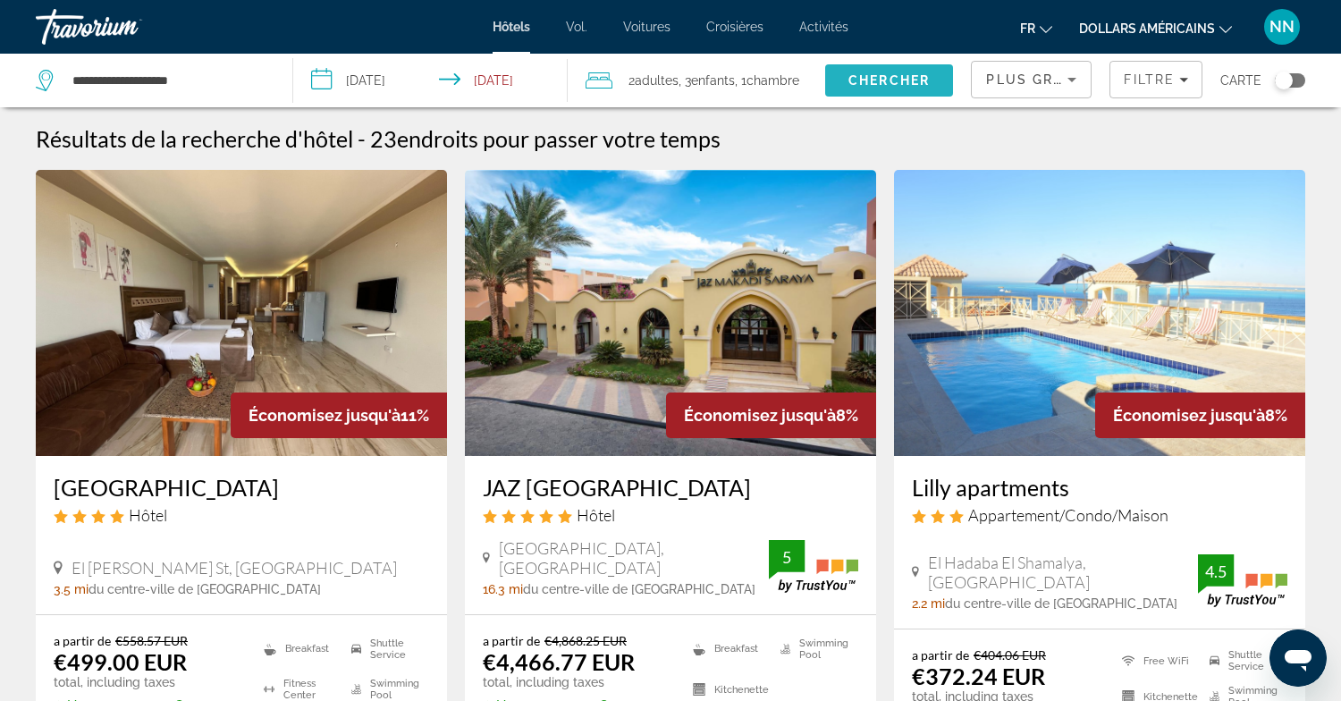
click at [895, 79] on span "Chercher" at bounding box center [888, 80] width 81 height 14
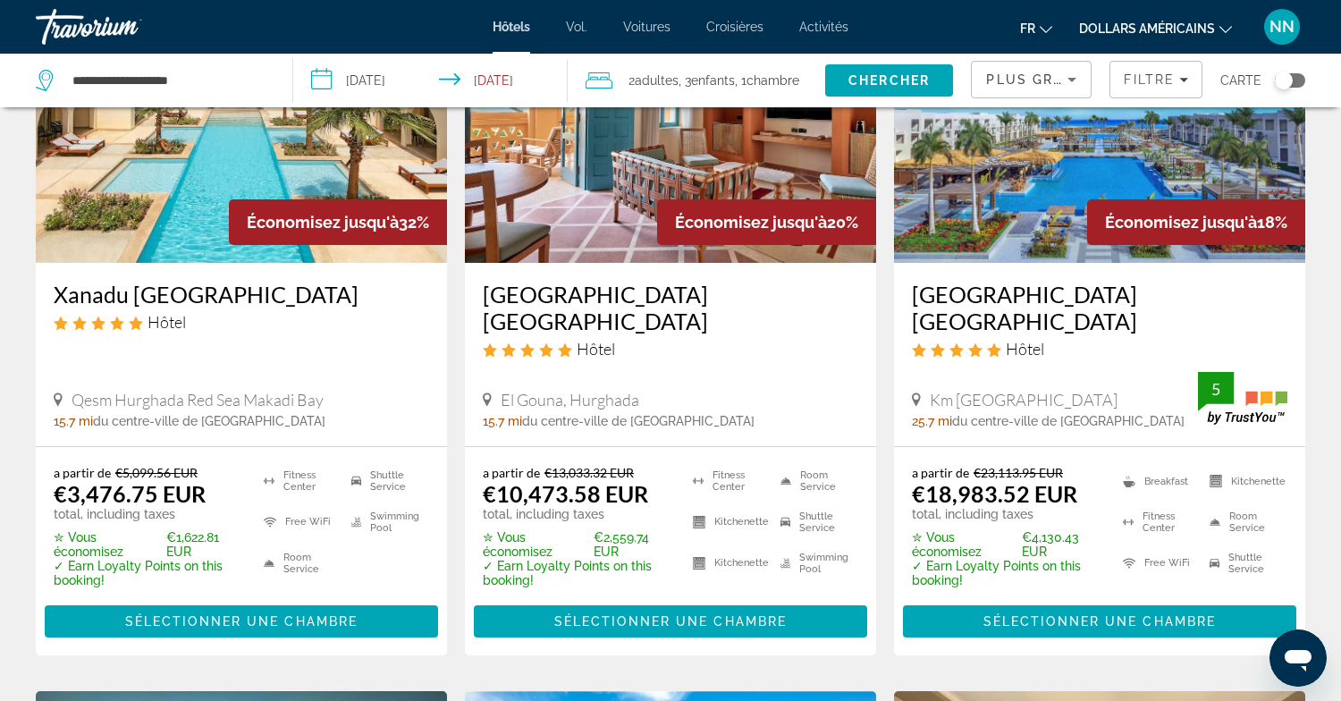
scroll to position [186, 0]
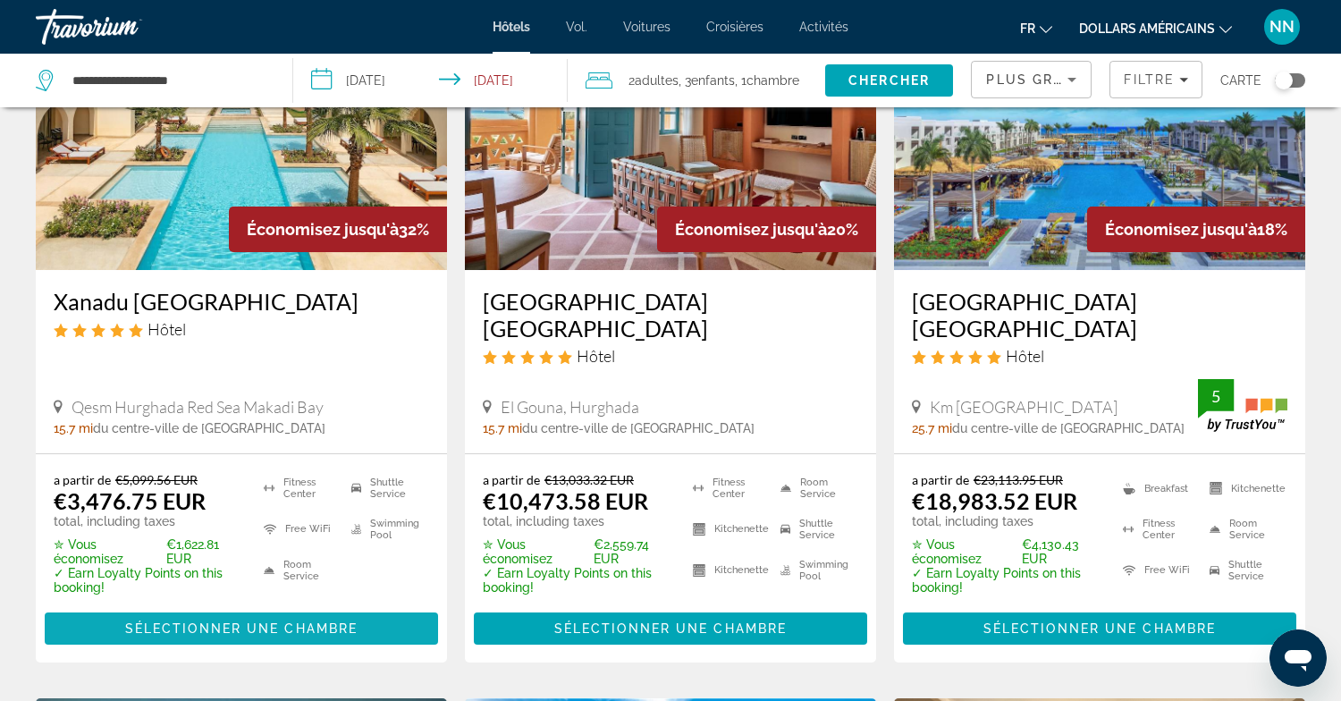
click at [243, 621] on span "Sélectionner une chambre" at bounding box center [241, 628] width 232 height 14
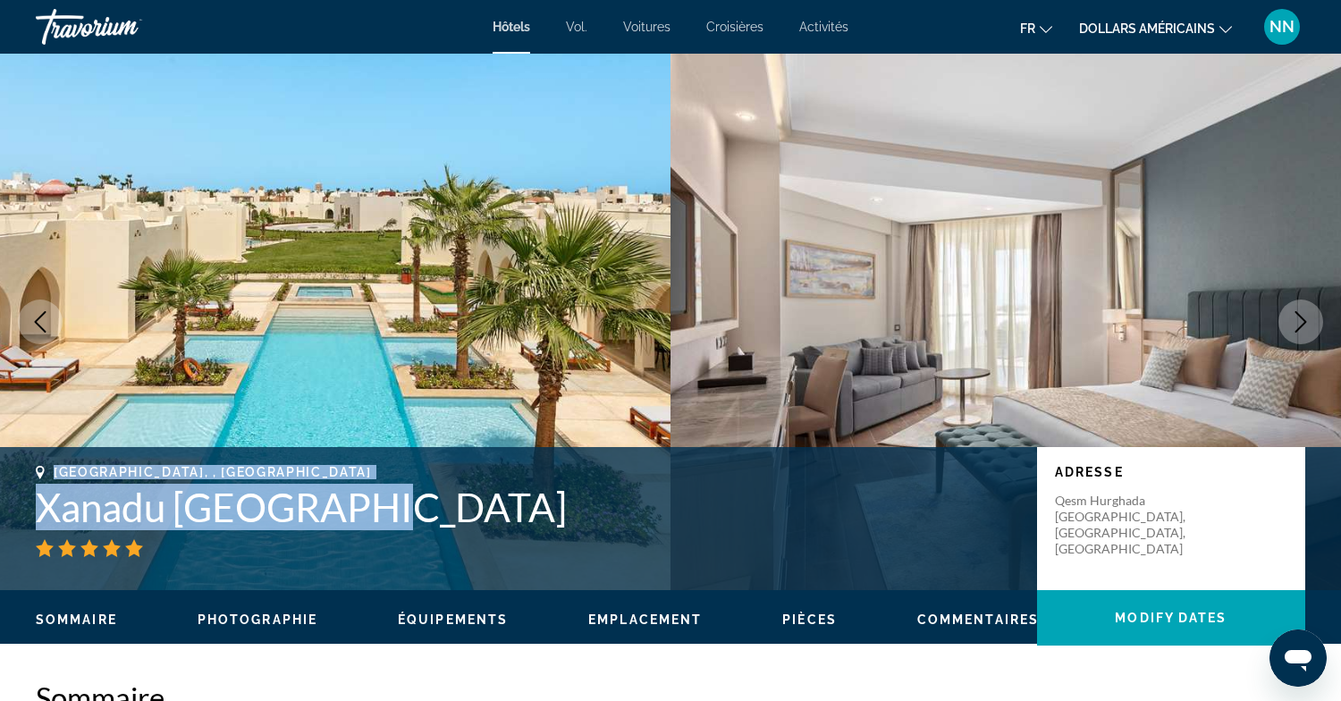
drag, startPoint x: 394, startPoint y: 501, endPoint x: 32, endPoint y: 470, distance: 363.4
click at [32, 470] on div "[GEOGRAPHIC_DATA], , [GEOGRAPHIC_DATA] [GEOGRAPHIC_DATA] [GEOGRAPHIC_DATA] Adre…" at bounding box center [670, 518] width 1341 height 107
copy div "[GEOGRAPHIC_DATA], , [GEOGRAPHIC_DATA] [GEOGRAPHIC_DATA] [GEOGRAPHIC_DATA]"
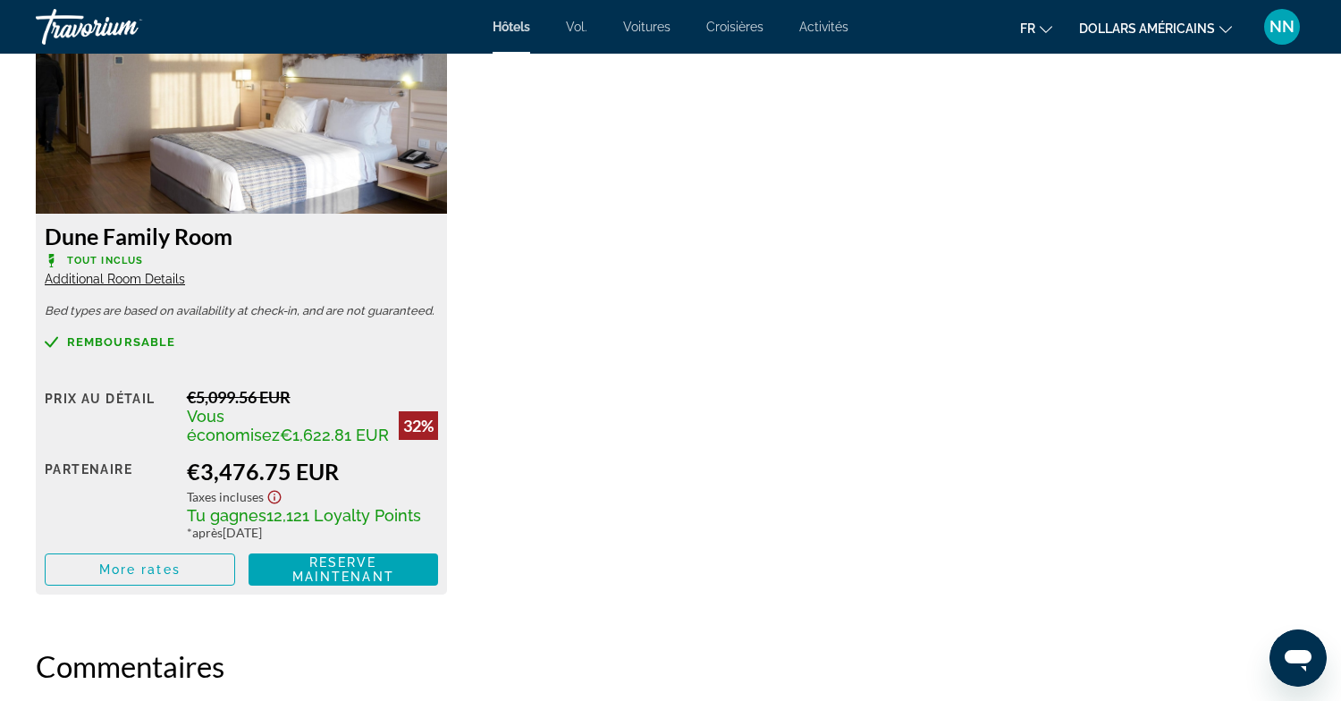
scroll to position [2532, 0]
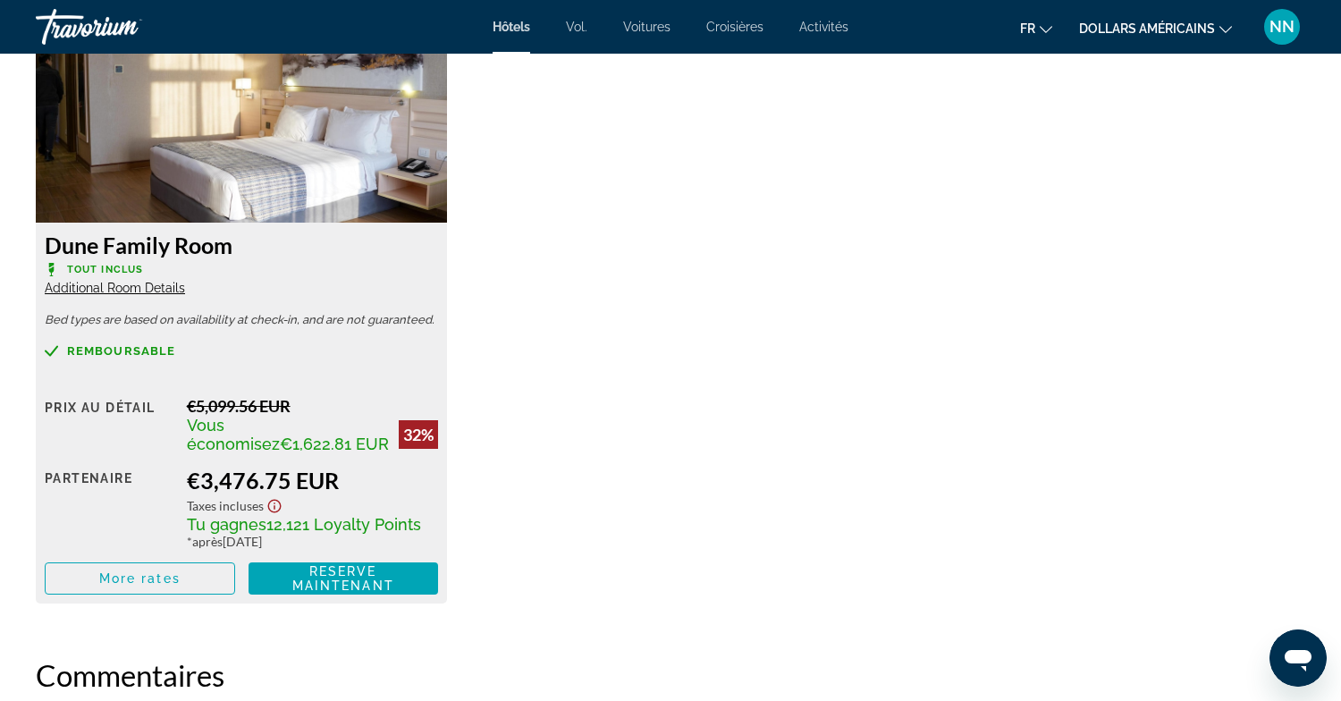
click at [98, 289] on span "Additional Room Details" at bounding box center [115, 288] width 140 height 14
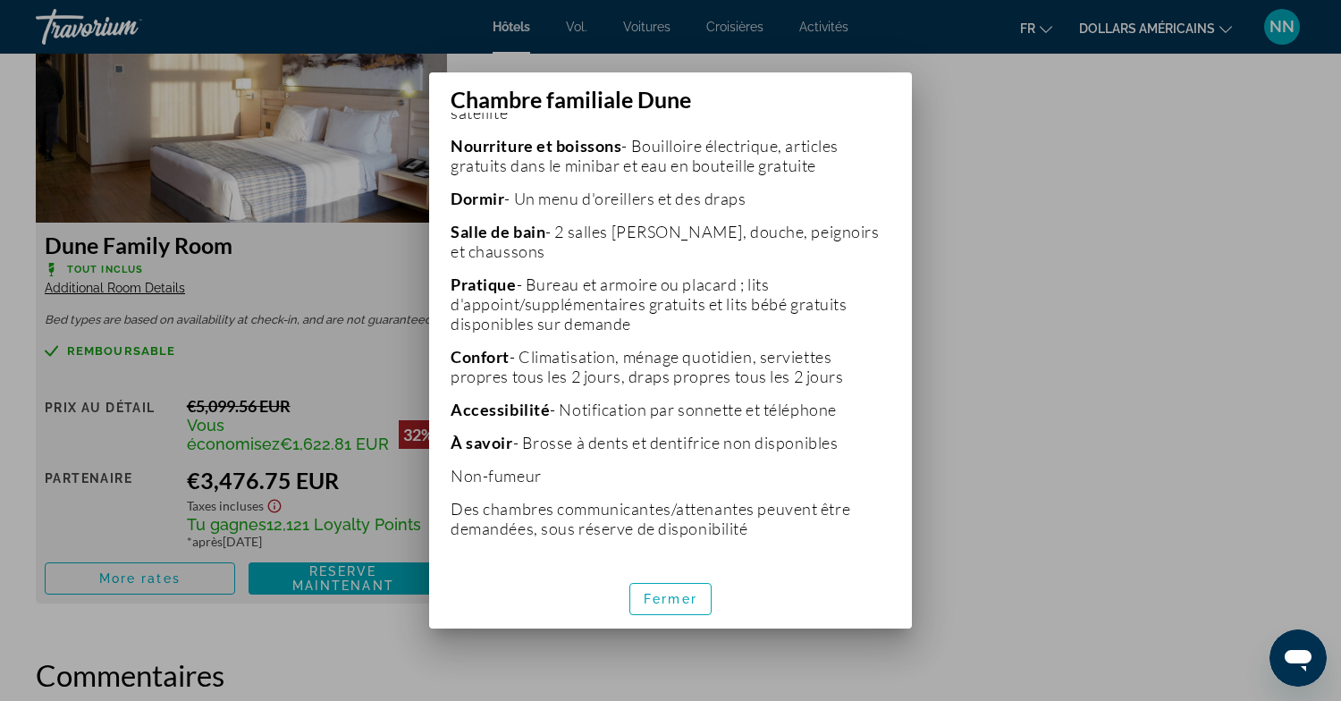
scroll to position [578, 0]
click at [394, 694] on div at bounding box center [670, 350] width 1341 height 701
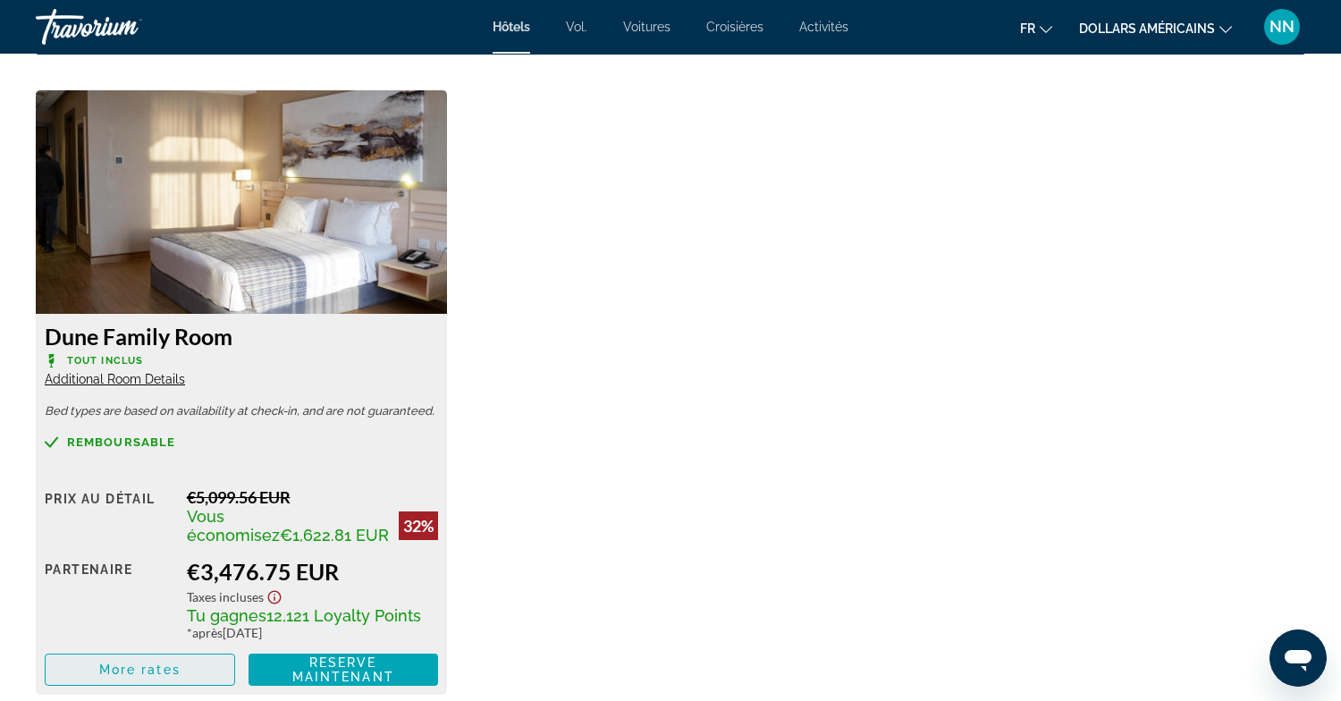
scroll to position [2439, 0]
